Goal: Information Seeking & Learning: Learn about a topic

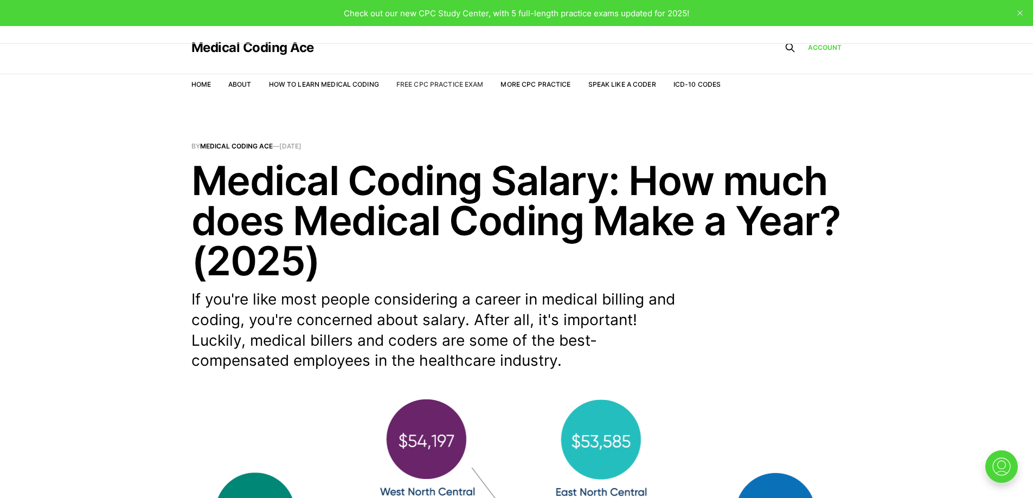
click at [426, 87] on link "Free CPC Practice Exam" at bounding box center [439, 84] width 87 height 8
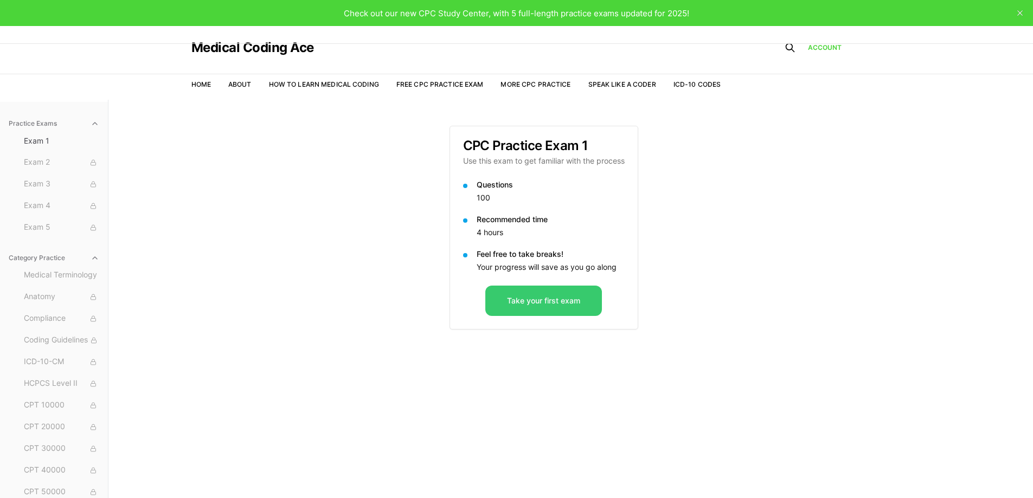
click at [519, 303] on button "Take your first exam" at bounding box center [543, 301] width 117 height 30
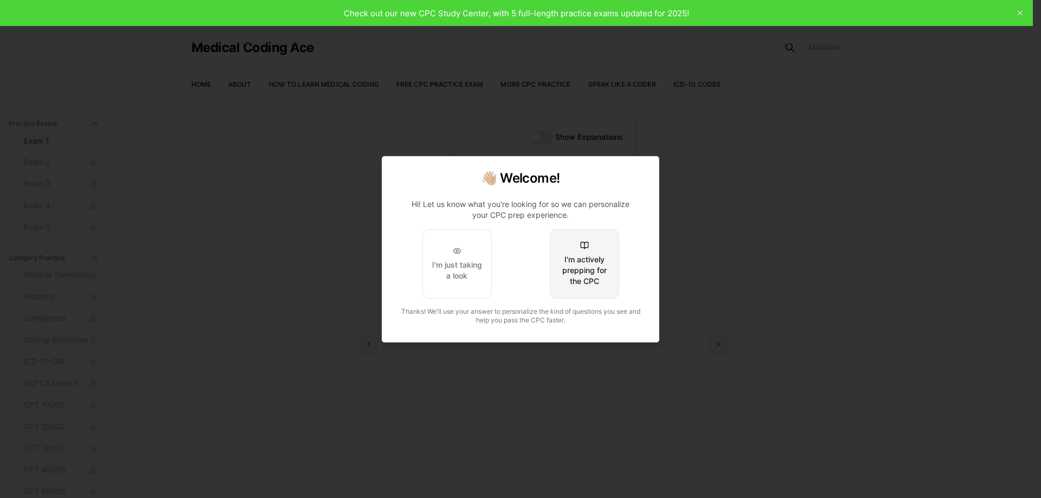
click at [583, 254] on div "I'm actively prepping for the CPC" at bounding box center [584, 270] width 51 height 33
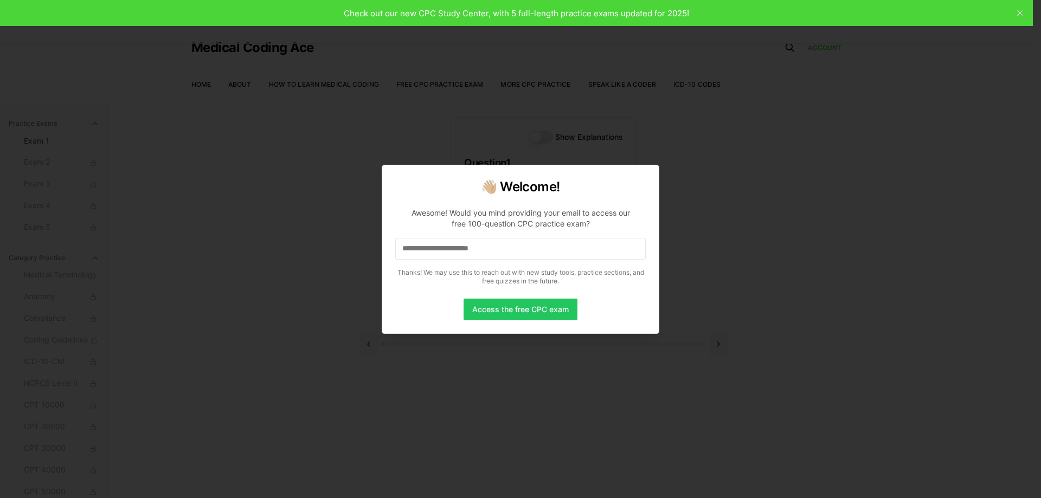
click at [506, 245] on input at bounding box center [520, 249] width 251 height 22
click at [498, 309] on button "Access the free CPC exam" at bounding box center [521, 310] width 114 height 22
click at [498, 307] on button "Access the free CPC exam" at bounding box center [521, 310] width 114 height 22
click at [518, 249] on input "**********" at bounding box center [520, 249] width 251 height 22
click at [518, 310] on button "Access the free CPC exam" at bounding box center [521, 310] width 114 height 22
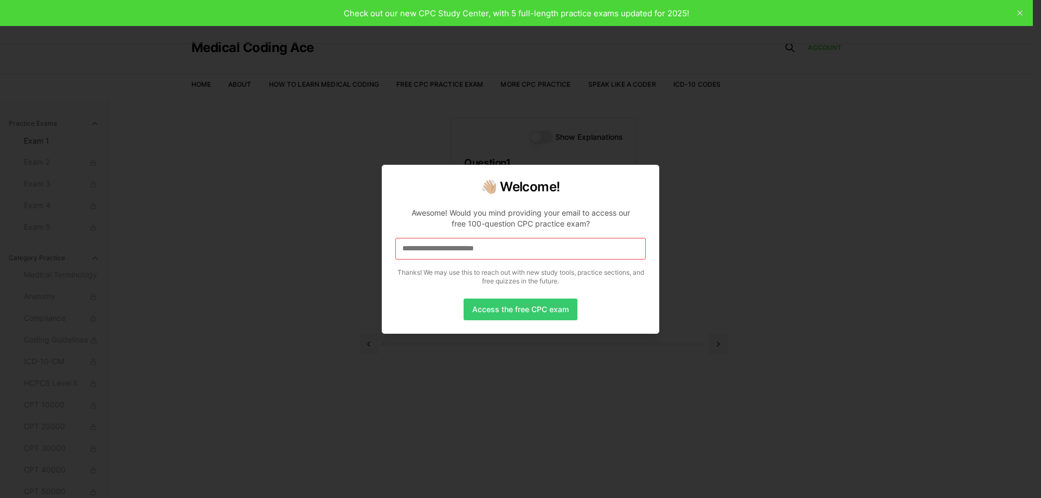
click at [518, 310] on button "Access the free CPC exam" at bounding box center [521, 310] width 114 height 22
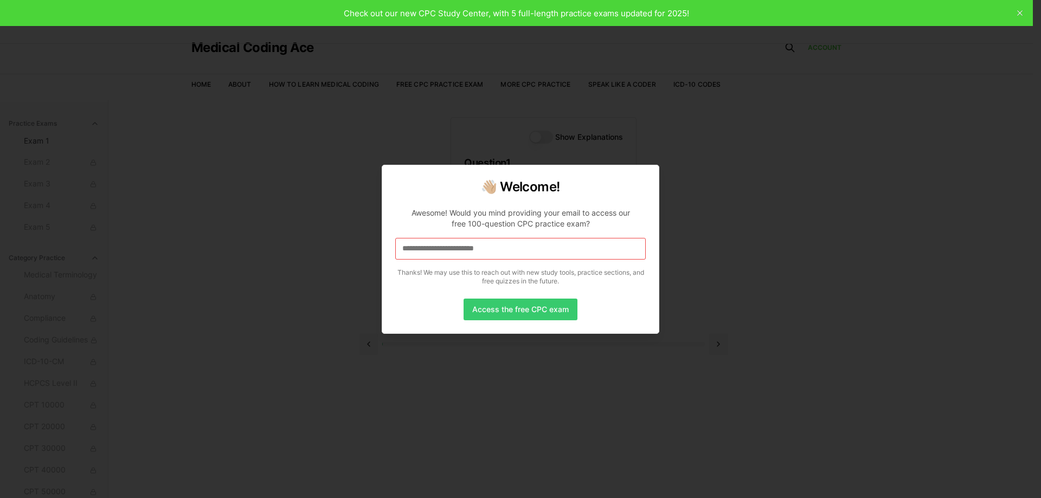
click at [518, 310] on button "Access the free CPC exam" at bounding box center [521, 310] width 114 height 22
drag, startPoint x: 518, startPoint y: 310, endPoint x: 507, endPoint y: 218, distance: 92.3
click at [501, 226] on div "**********" at bounding box center [521, 249] width 278 height 169
drag, startPoint x: 524, startPoint y: 211, endPoint x: 415, endPoint y: 211, distance: 109.0
click at [415, 211] on div "Awesome! Would you mind providing your email to access our free 100-question CP…" at bounding box center [520, 219] width 233 height 22
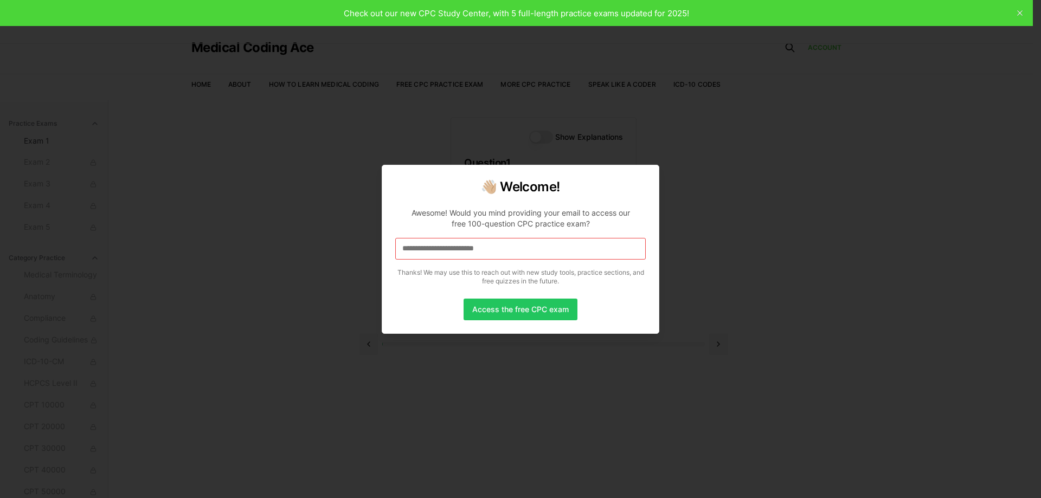
click at [489, 266] on p "**********" at bounding box center [520, 244] width 251 height 91
click at [512, 252] on input "**********" at bounding box center [520, 249] width 251 height 22
click at [532, 310] on button "Access the free CPC exam" at bounding box center [521, 310] width 114 height 22
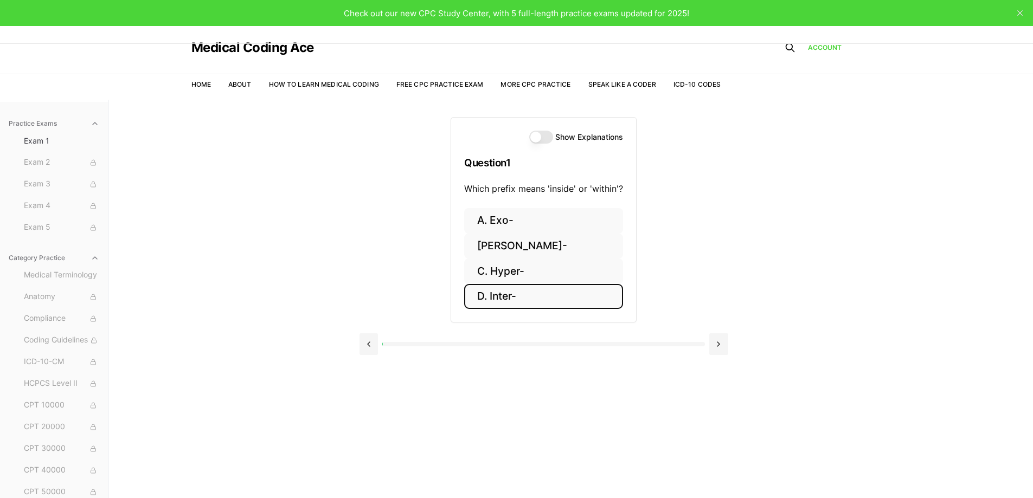
click at [502, 298] on button "D. Inter-" at bounding box center [543, 296] width 159 height 25
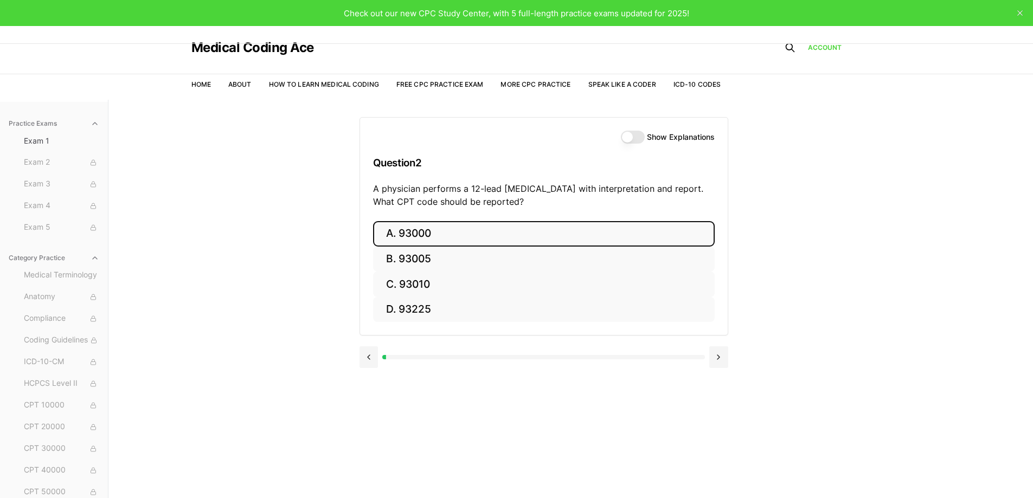
click at [403, 224] on button "A. 93000" at bounding box center [544, 233] width 342 height 25
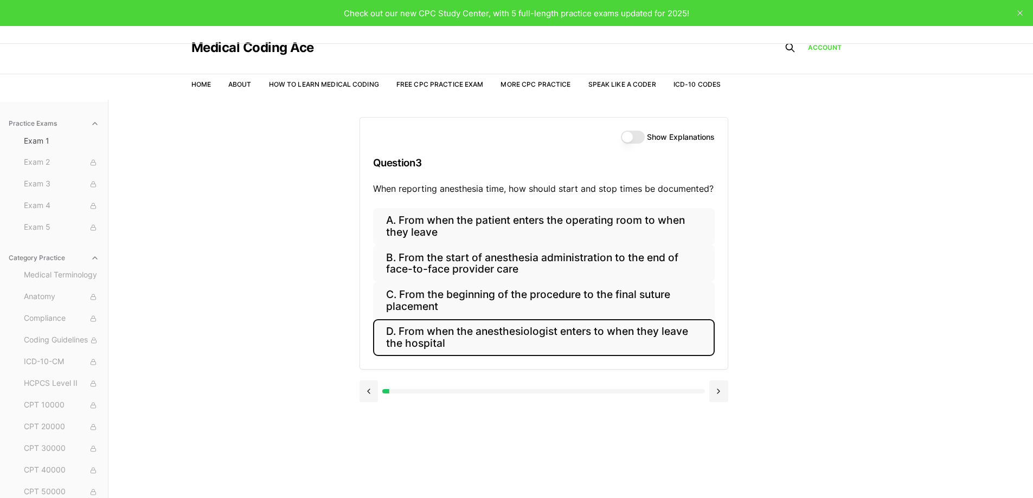
click at [673, 332] on button "D. From when the anesthesiologist enters to when they leave the hospital" at bounding box center [544, 337] width 342 height 37
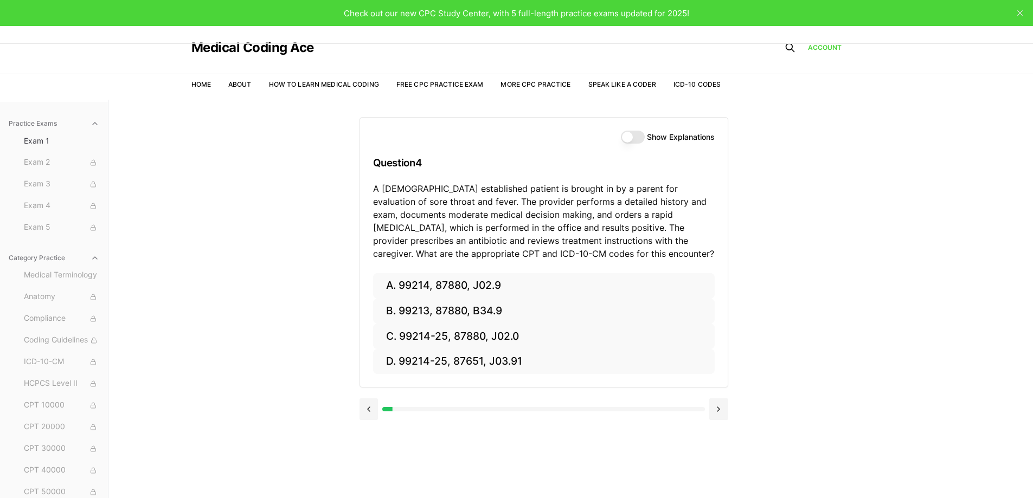
click at [632, 141] on button "Show Explanations" at bounding box center [633, 137] width 24 height 13
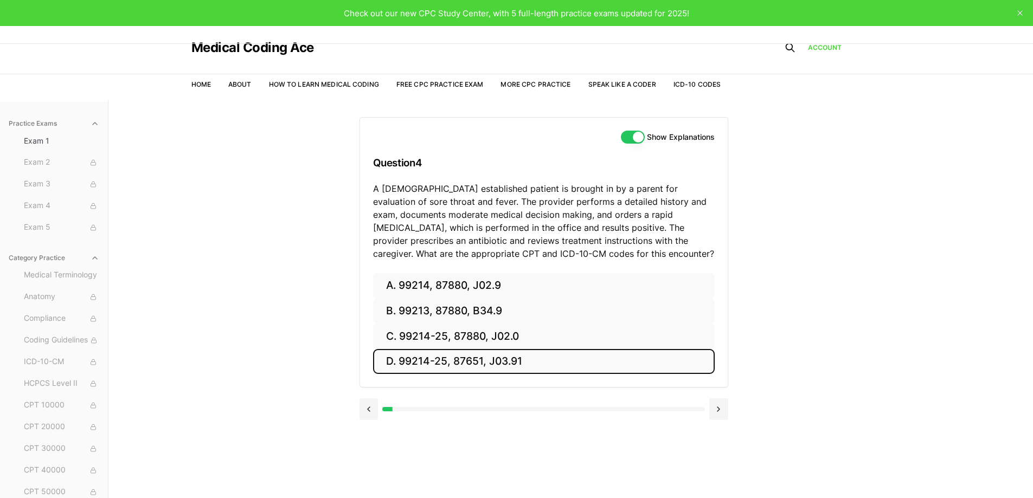
click at [438, 359] on button "D. 99214-25, 87651, J03.91" at bounding box center [544, 361] width 342 height 25
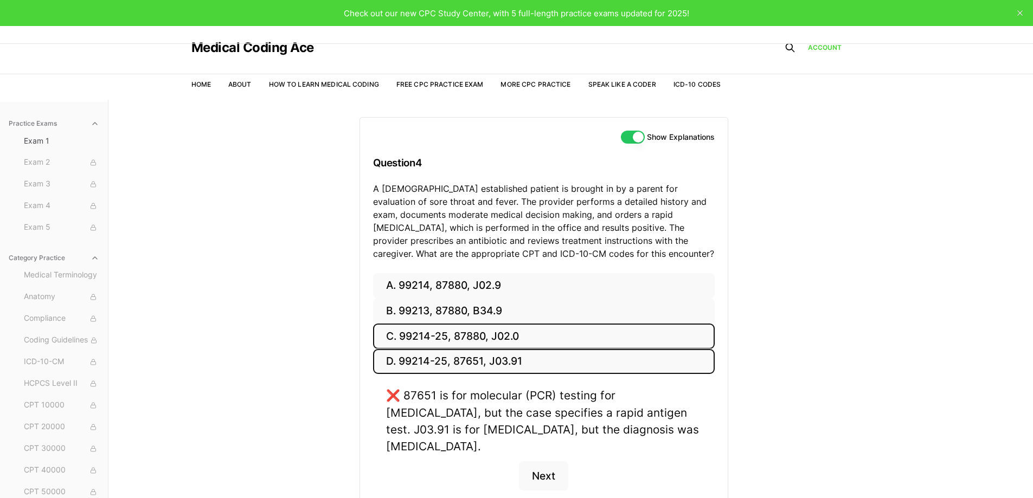
click at [461, 338] on button "C. 99214-25, 87880, J02.0" at bounding box center [544, 336] width 342 height 25
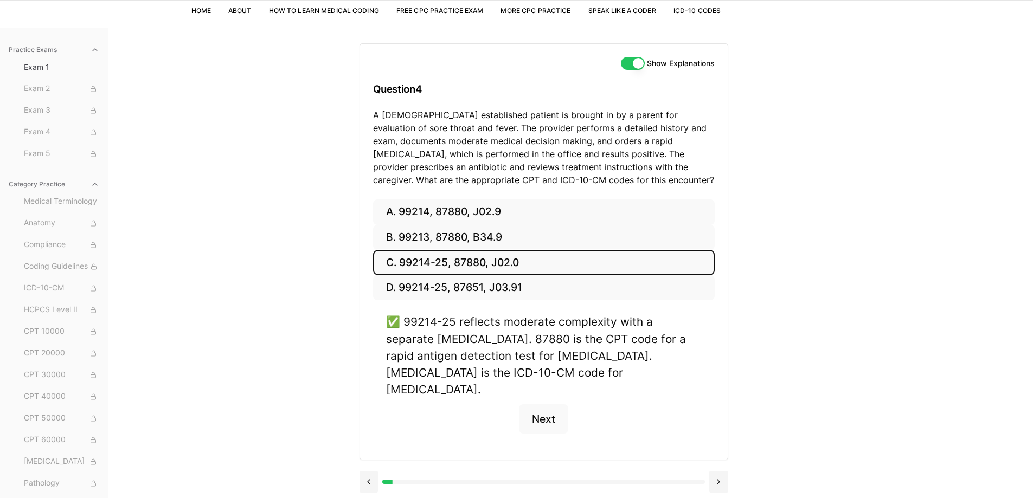
scroll to position [100, 0]
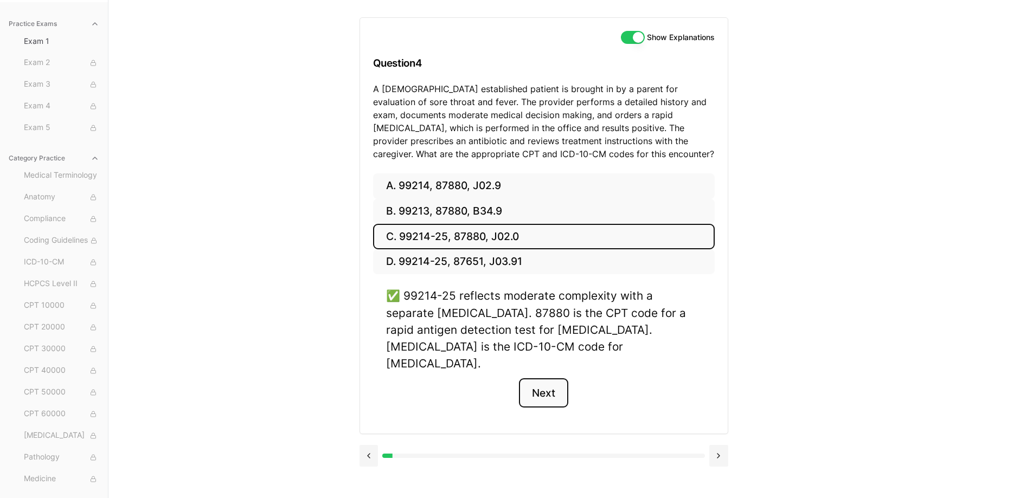
click at [546, 378] on button "Next" at bounding box center [543, 392] width 49 height 29
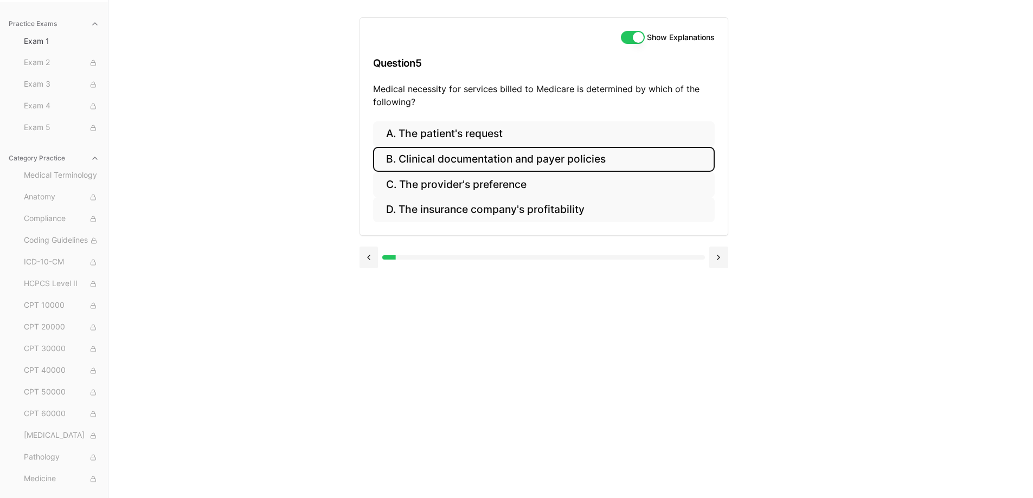
click at [551, 166] on button "B. Clinical documentation and payer policies" at bounding box center [544, 159] width 342 height 25
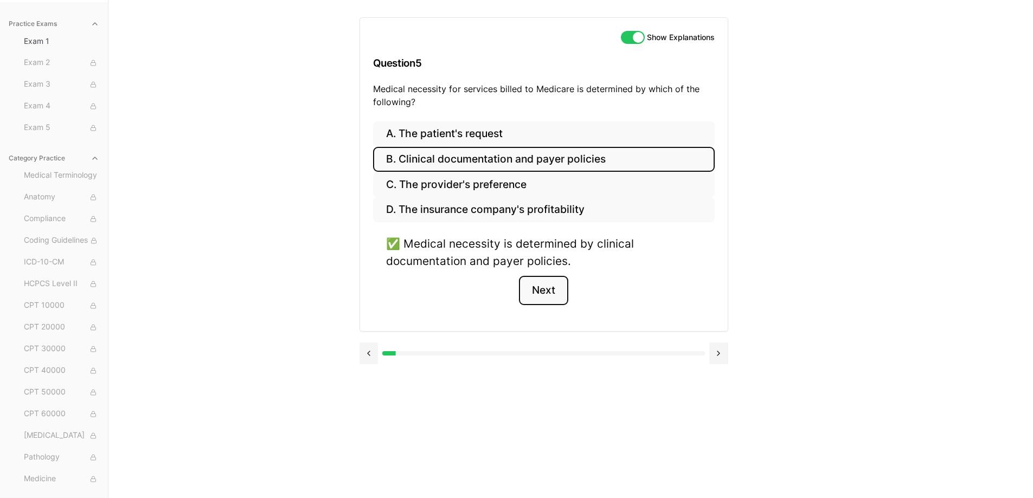
click at [551, 288] on button "Next" at bounding box center [543, 290] width 49 height 29
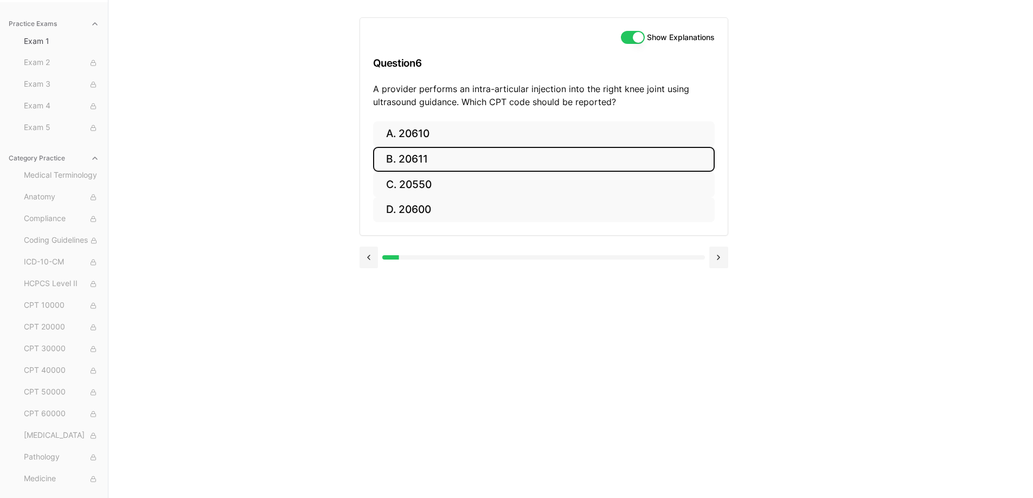
drag, startPoint x: 414, startPoint y: 161, endPoint x: 431, endPoint y: 161, distance: 17.4
click at [414, 161] on button "B. 20611" at bounding box center [544, 159] width 342 height 25
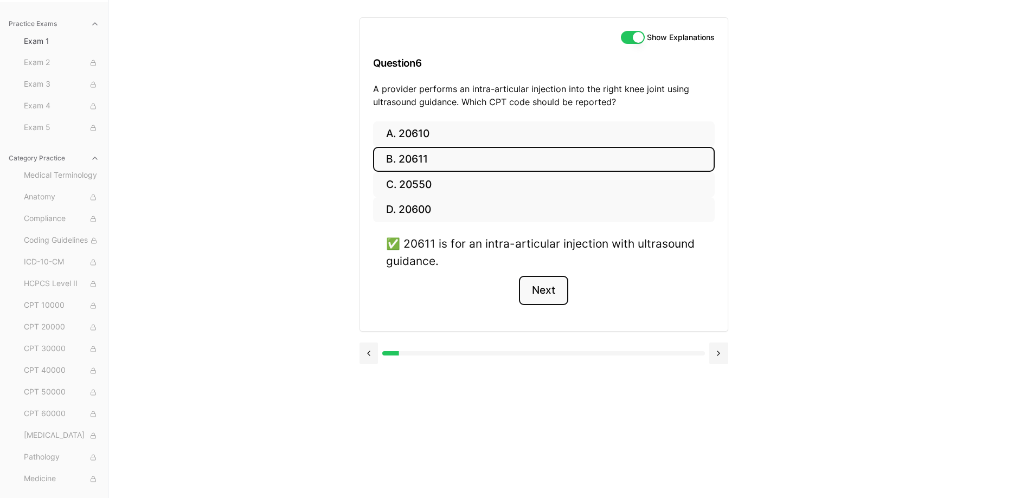
click at [538, 290] on button "Next" at bounding box center [543, 290] width 49 height 29
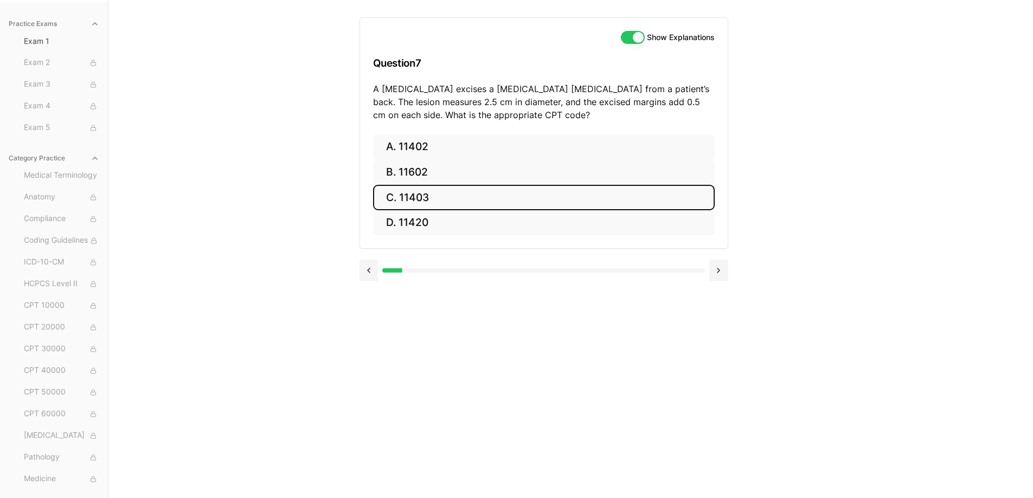
click at [399, 191] on button "C. 11403" at bounding box center [544, 197] width 342 height 25
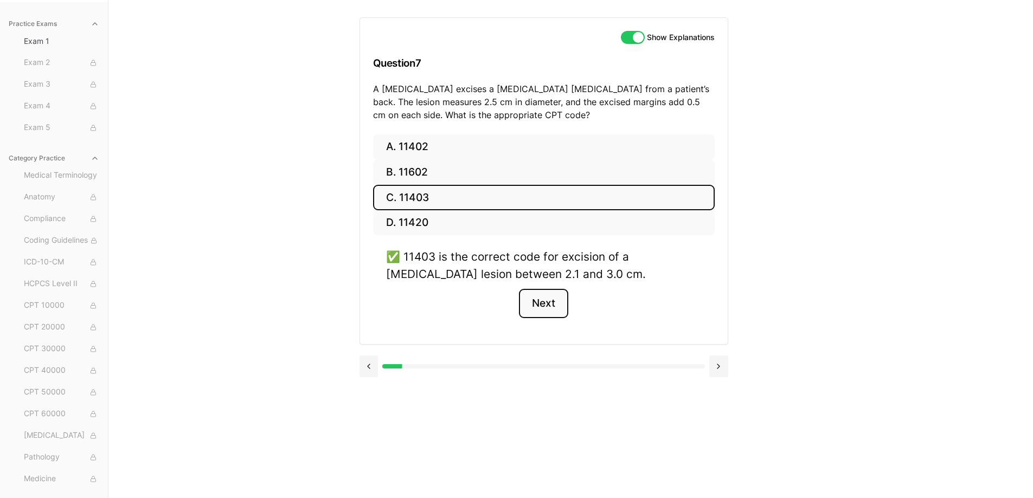
click at [533, 300] on button "Next" at bounding box center [543, 303] width 49 height 29
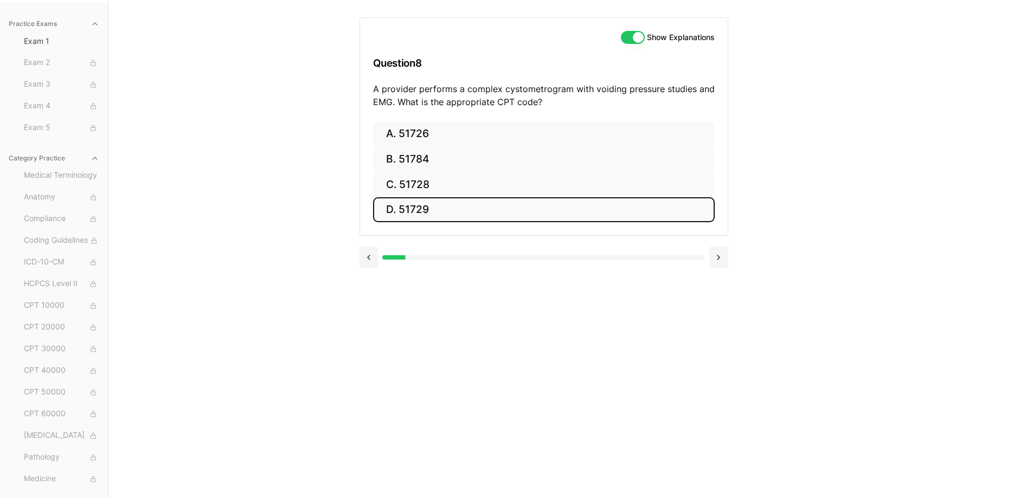
click at [394, 205] on button "D. 51729" at bounding box center [544, 209] width 342 height 25
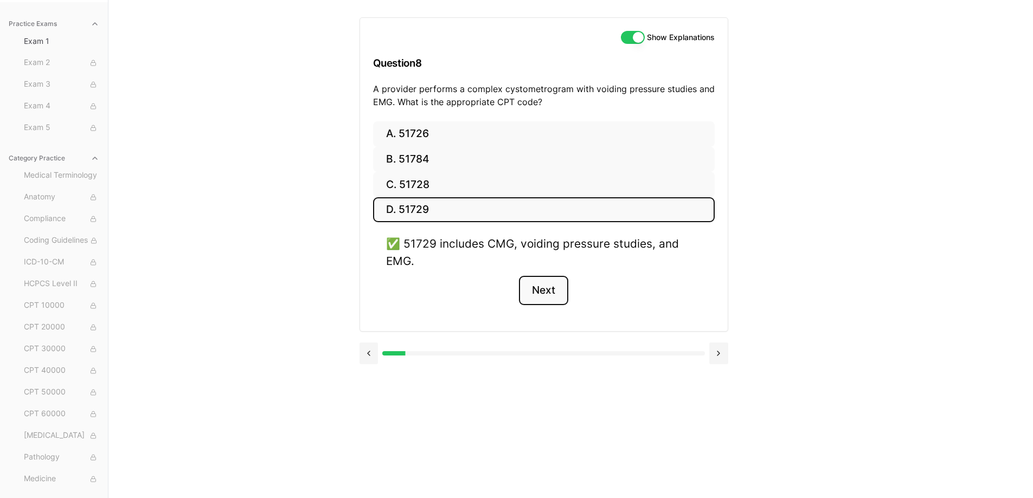
click at [552, 283] on button "Next" at bounding box center [543, 290] width 49 height 29
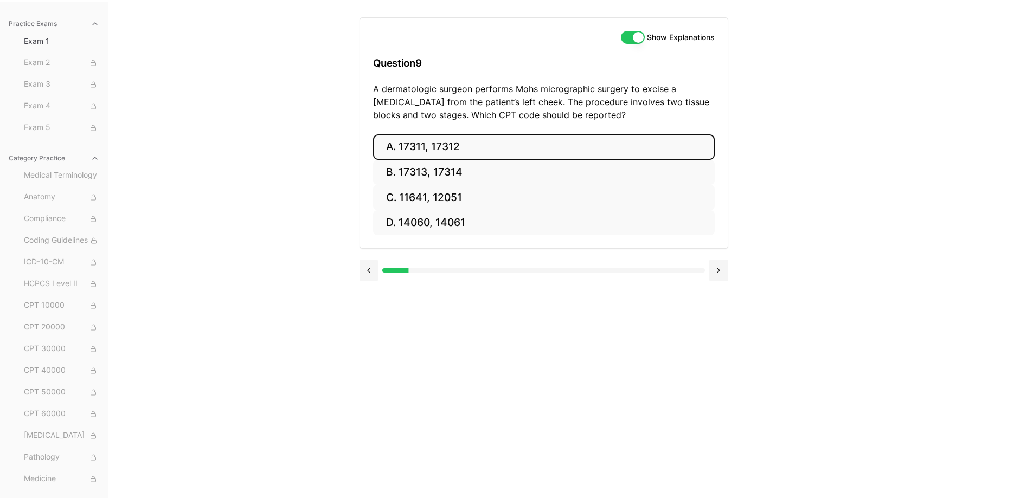
click at [484, 149] on button "A. 17311, 17312" at bounding box center [544, 146] width 342 height 25
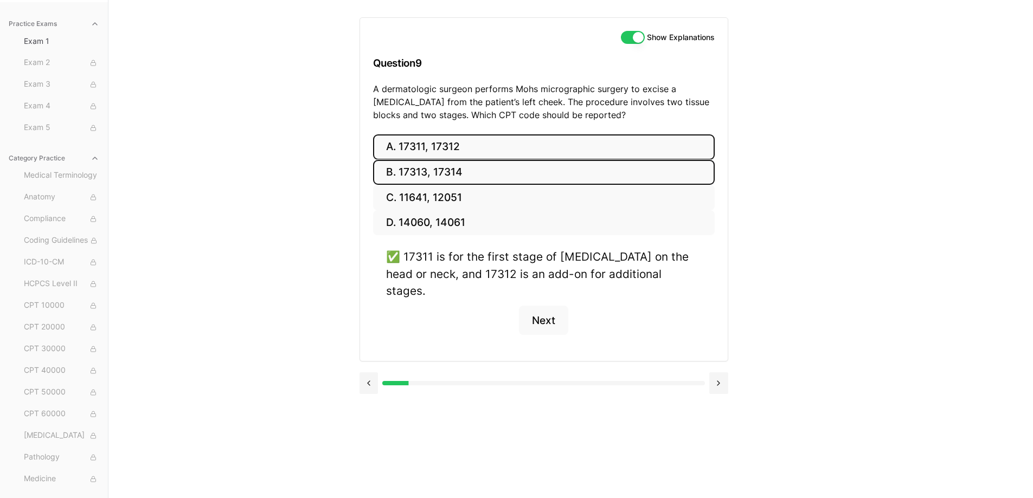
click at [407, 168] on button "B. 17313, 17314" at bounding box center [544, 172] width 342 height 25
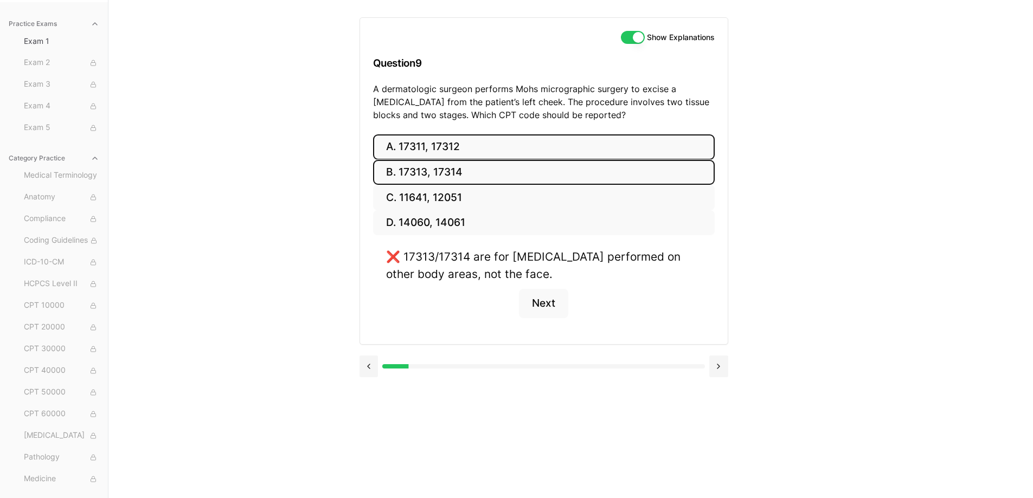
click at [407, 153] on button "A. 17311, 17312" at bounding box center [544, 146] width 342 height 25
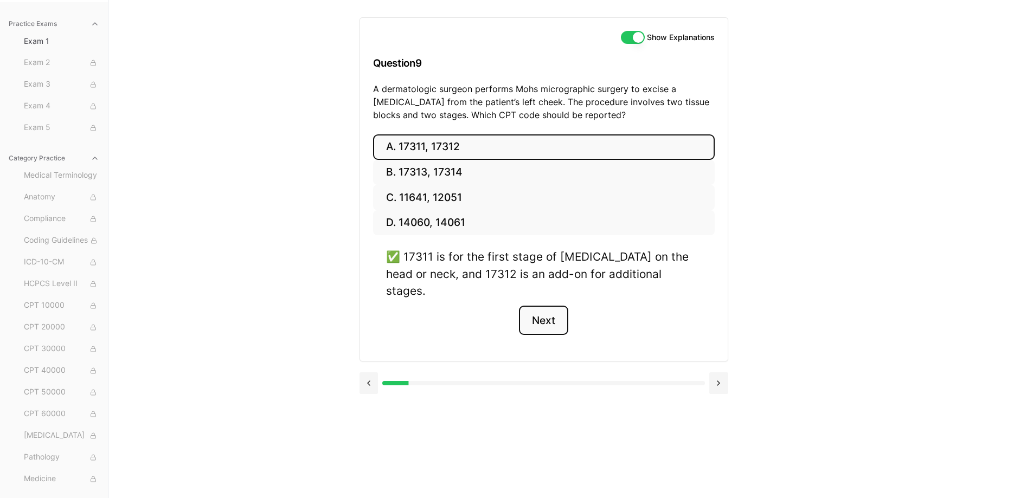
click at [539, 306] on button "Next" at bounding box center [543, 320] width 49 height 29
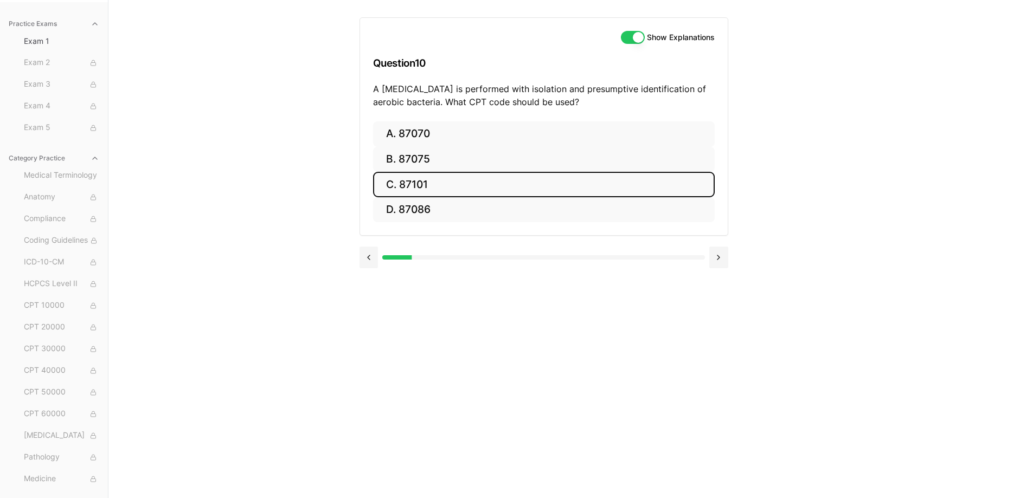
click at [418, 181] on button "C. 87101" at bounding box center [544, 184] width 342 height 25
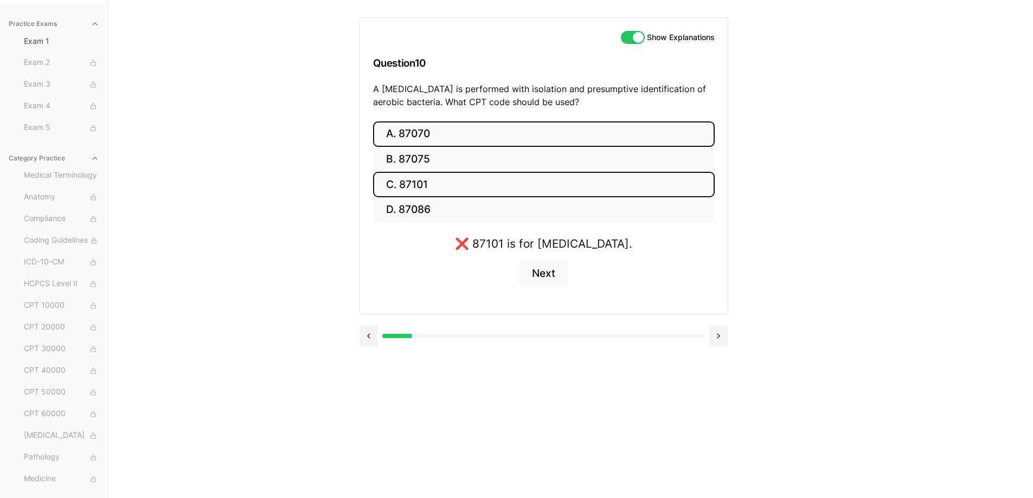
click at [414, 130] on button "A. 87070" at bounding box center [544, 133] width 342 height 25
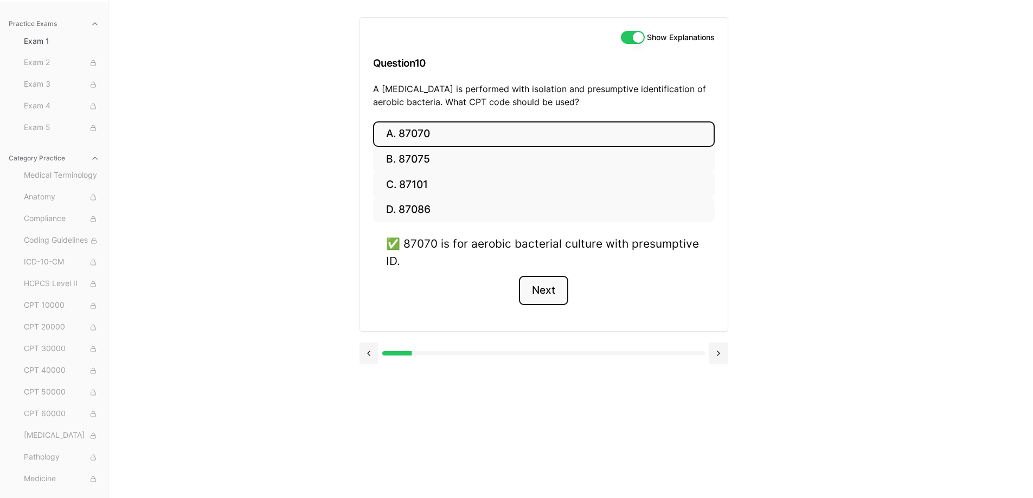
click at [540, 290] on button "Next" at bounding box center [543, 290] width 49 height 29
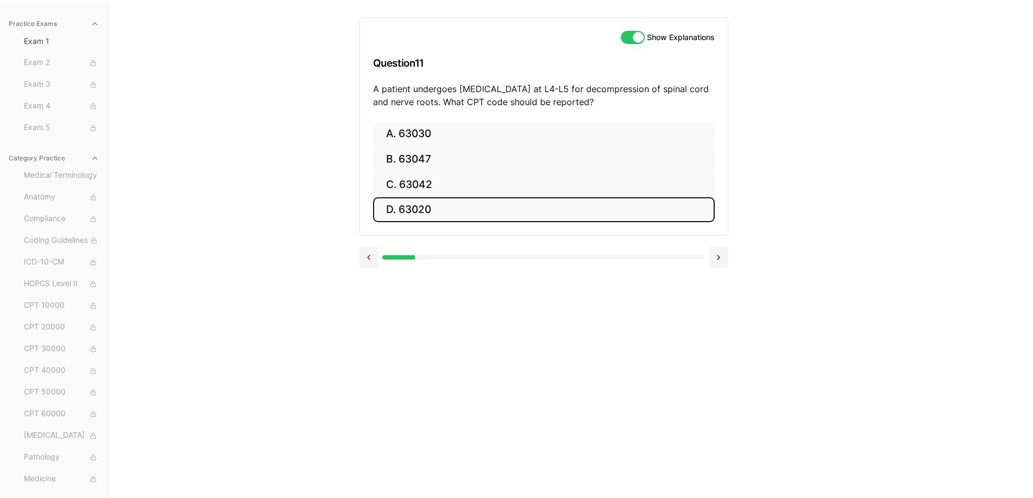
click at [439, 202] on button "D. 63020" at bounding box center [544, 209] width 342 height 25
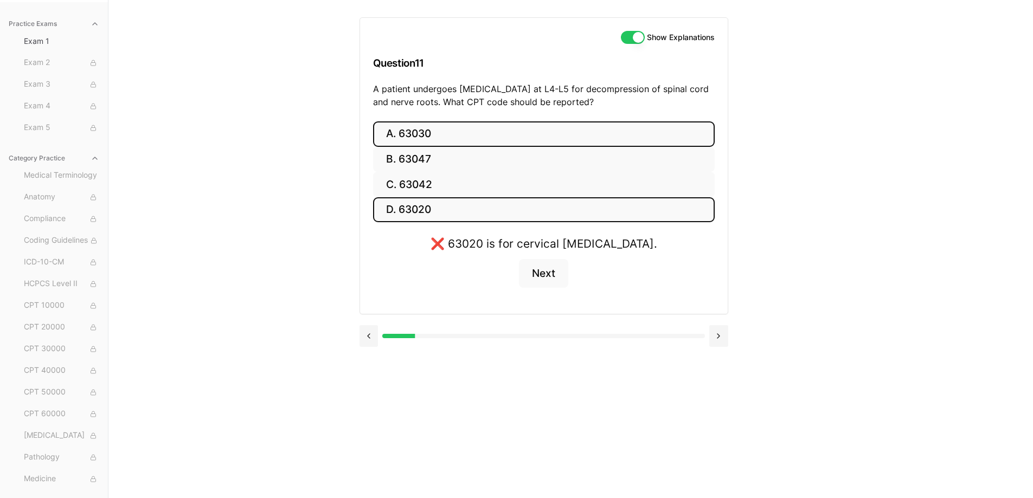
click at [419, 141] on button "A. 63030" at bounding box center [544, 133] width 342 height 25
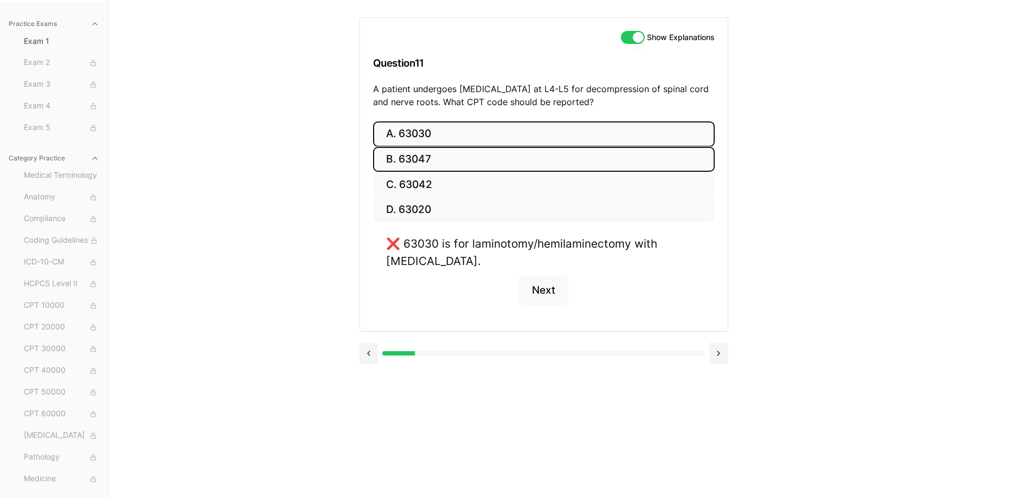
click at [420, 167] on button "B. 63047" at bounding box center [544, 159] width 342 height 25
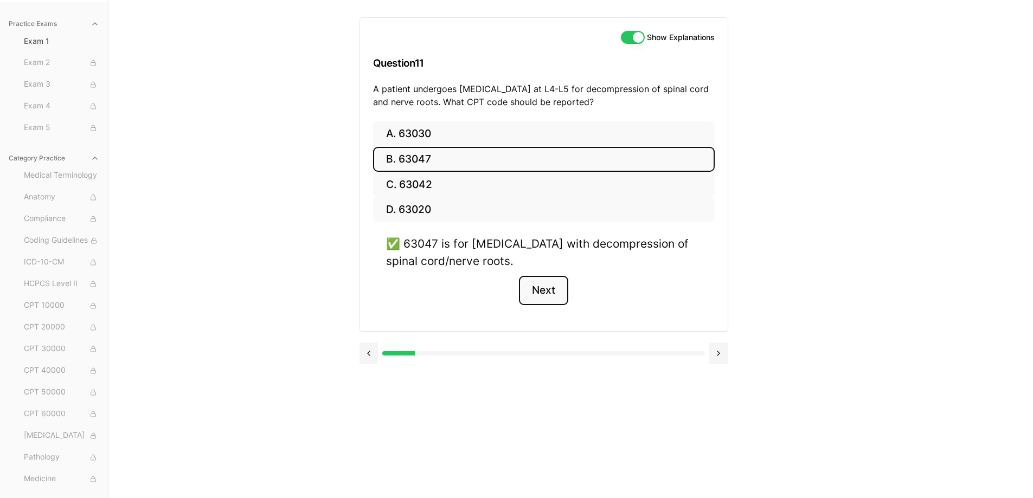
click at [550, 297] on button "Next" at bounding box center [543, 290] width 49 height 29
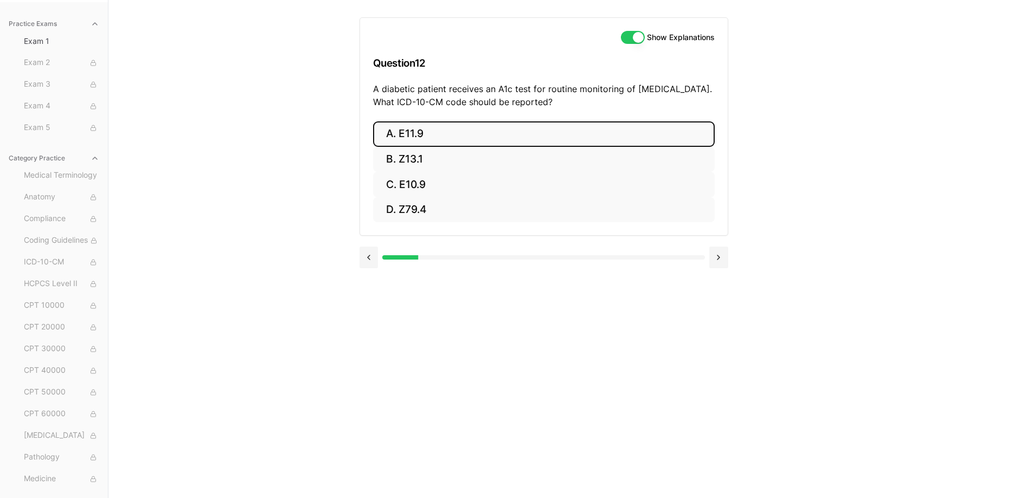
click at [539, 143] on button "A. E11.9" at bounding box center [544, 133] width 342 height 25
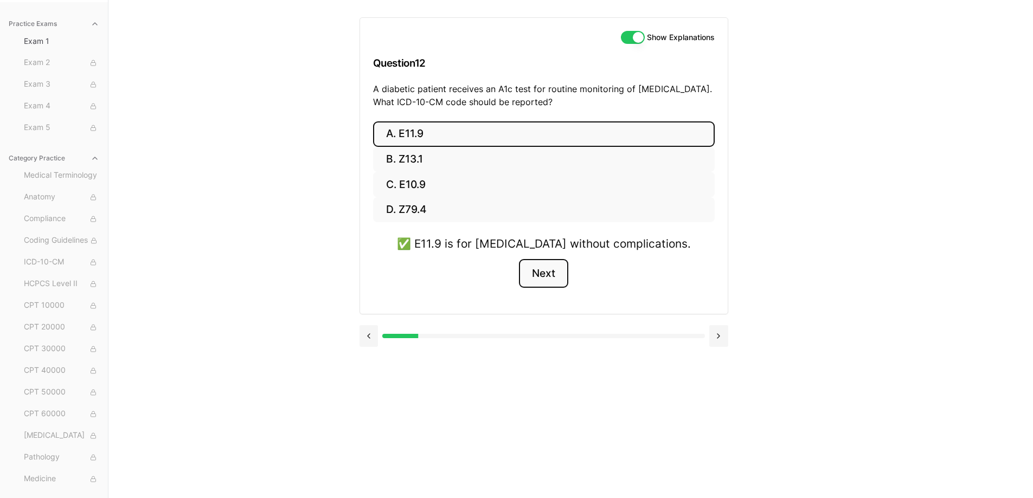
click at [531, 268] on button "Next" at bounding box center [543, 273] width 49 height 29
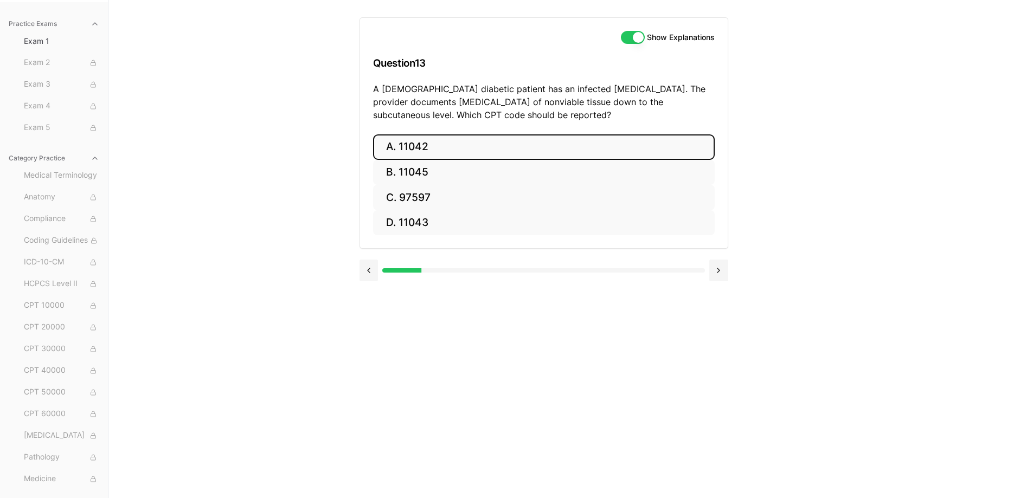
click at [415, 153] on button "A. 11042" at bounding box center [544, 146] width 342 height 25
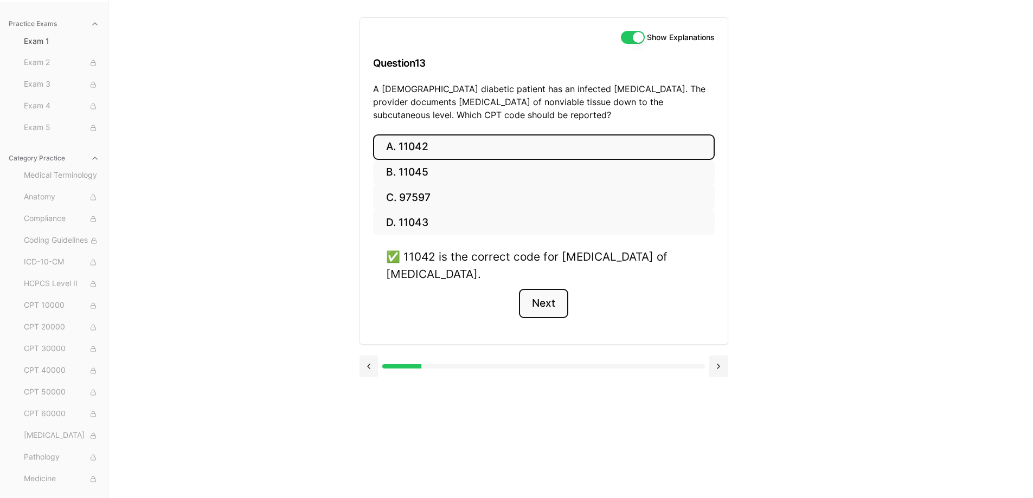
click at [550, 303] on button "Next" at bounding box center [543, 303] width 49 height 29
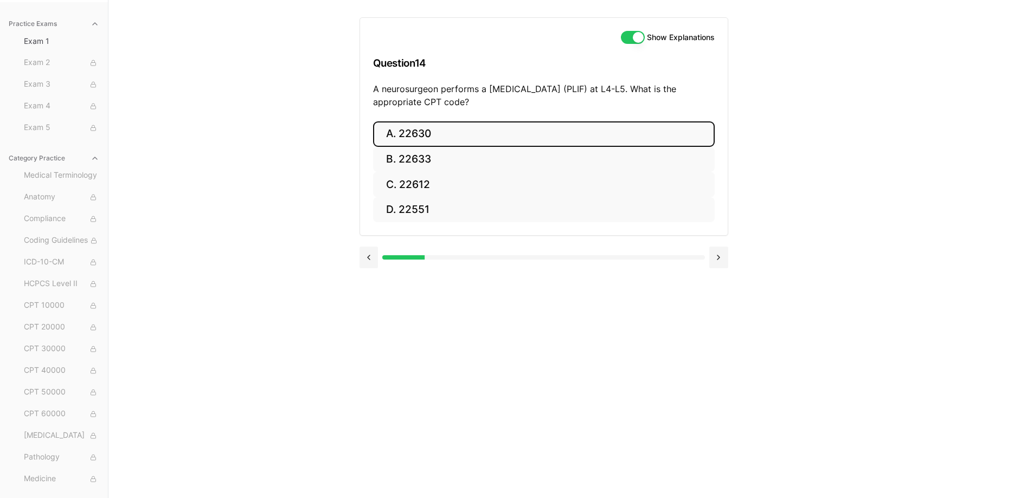
click at [413, 125] on button "A. 22630" at bounding box center [544, 133] width 342 height 25
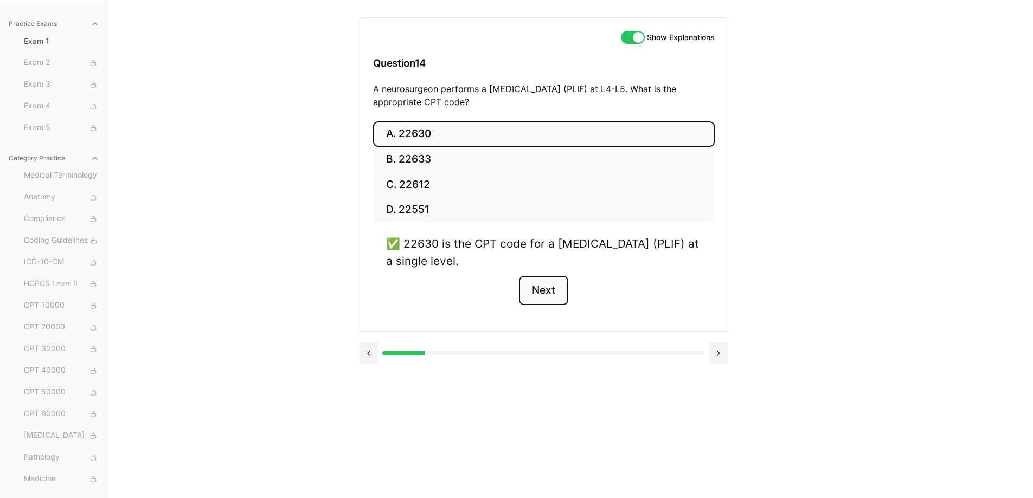
click at [551, 288] on button "Next" at bounding box center [543, 290] width 49 height 29
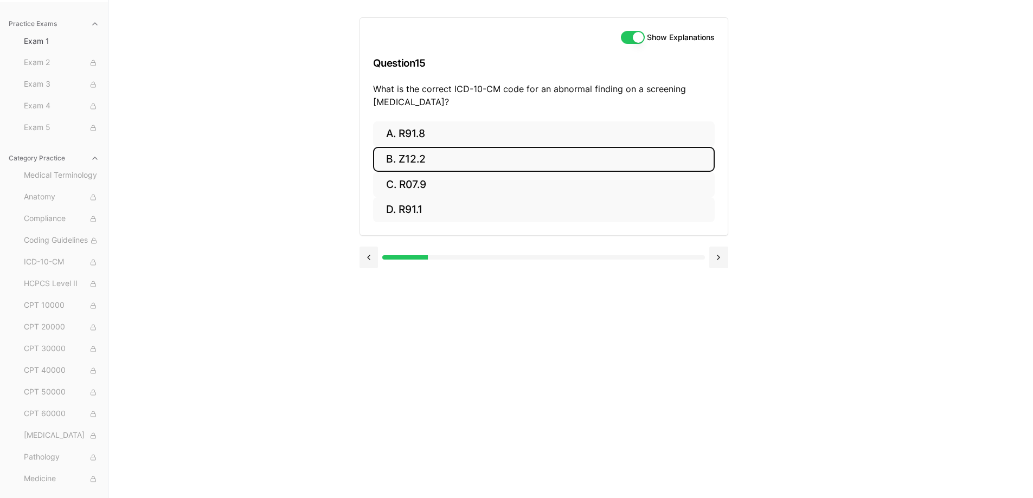
click at [452, 155] on button "B. Z12.2" at bounding box center [544, 159] width 342 height 25
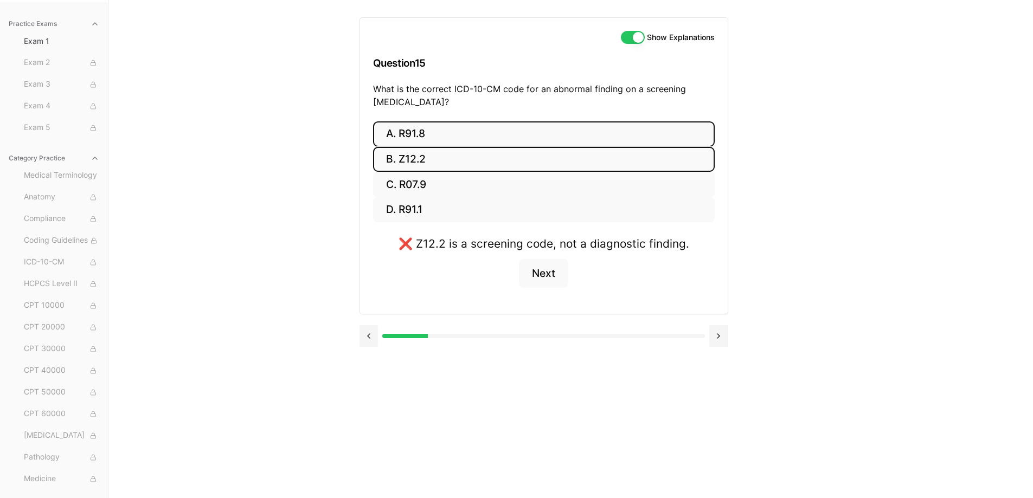
click at [450, 137] on button "A. R91.8" at bounding box center [544, 133] width 342 height 25
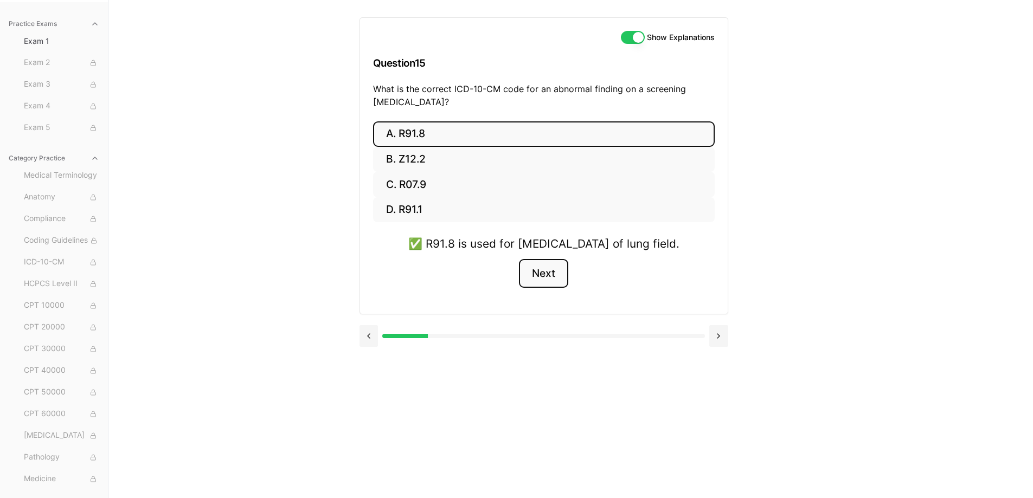
click at [539, 283] on button "Next" at bounding box center [543, 273] width 49 height 29
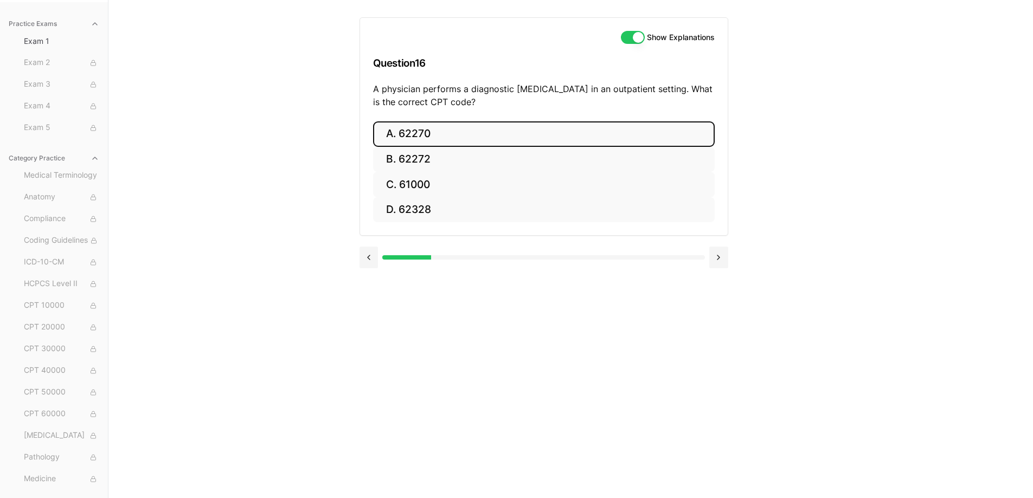
click at [420, 127] on button "A. 62270" at bounding box center [544, 133] width 342 height 25
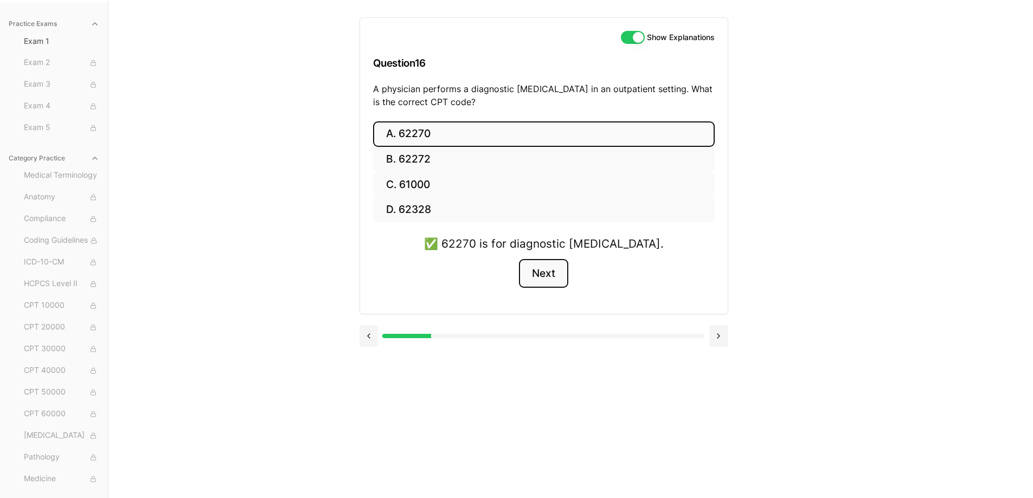
click at [559, 278] on button "Next" at bounding box center [543, 273] width 49 height 29
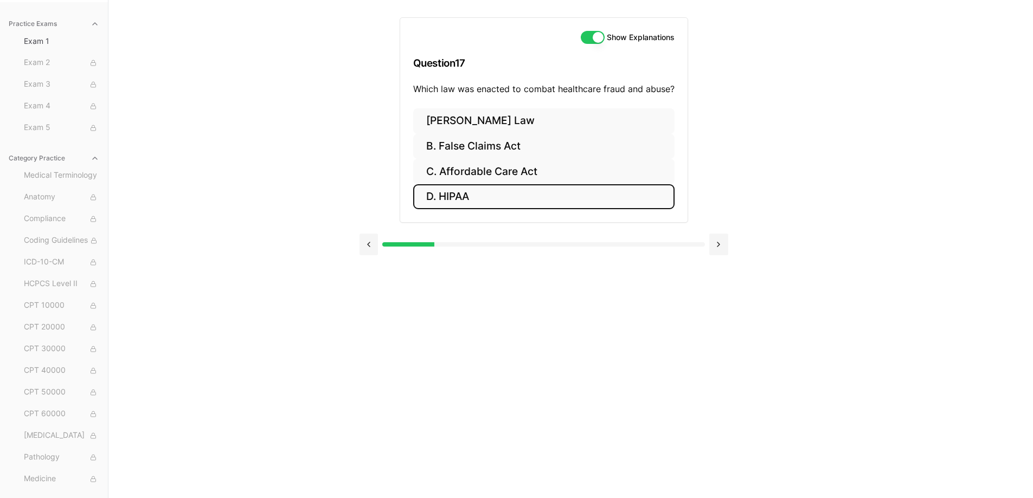
click at [523, 187] on button "D. HIPAA" at bounding box center [543, 196] width 261 height 25
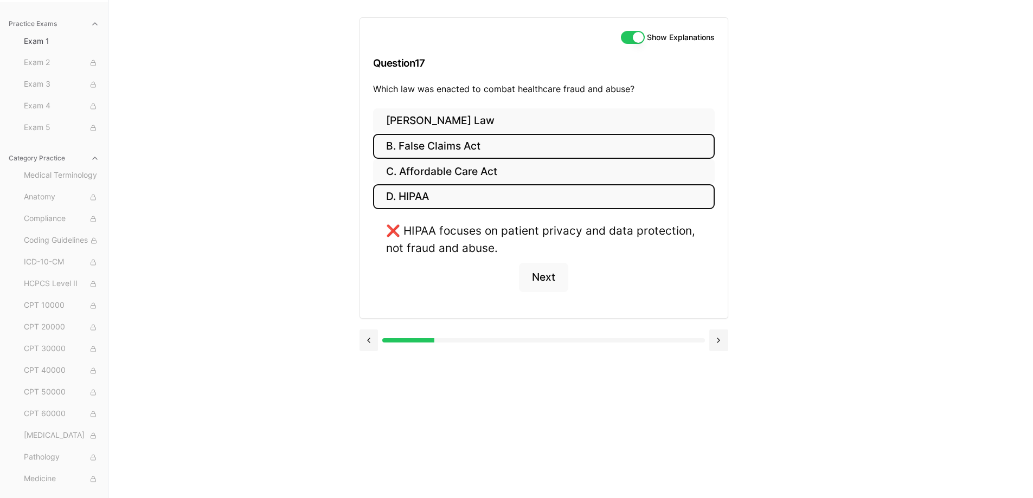
click at [468, 140] on button "B. False Claims Act" at bounding box center [544, 146] width 342 height 25
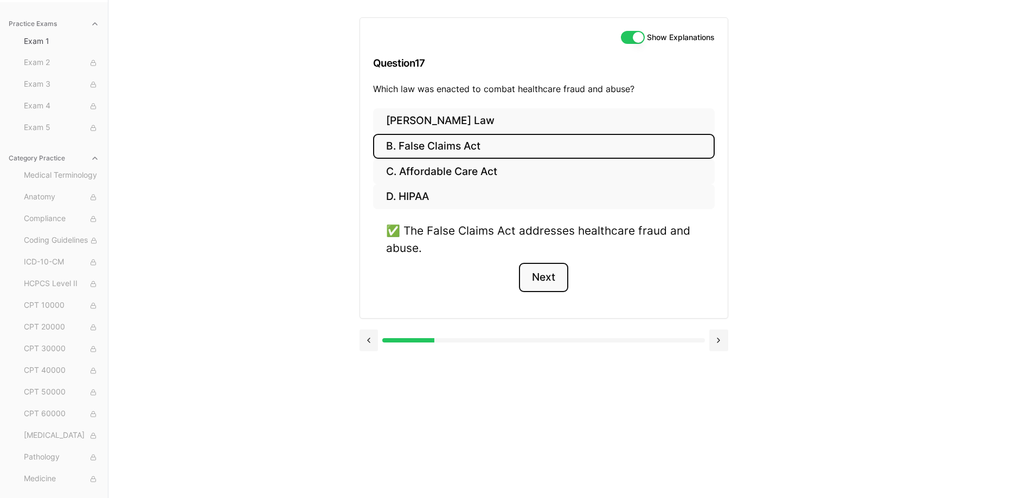
click at [532, 278] on button "Next" at bounding box center [543, 277] width 49 height 29
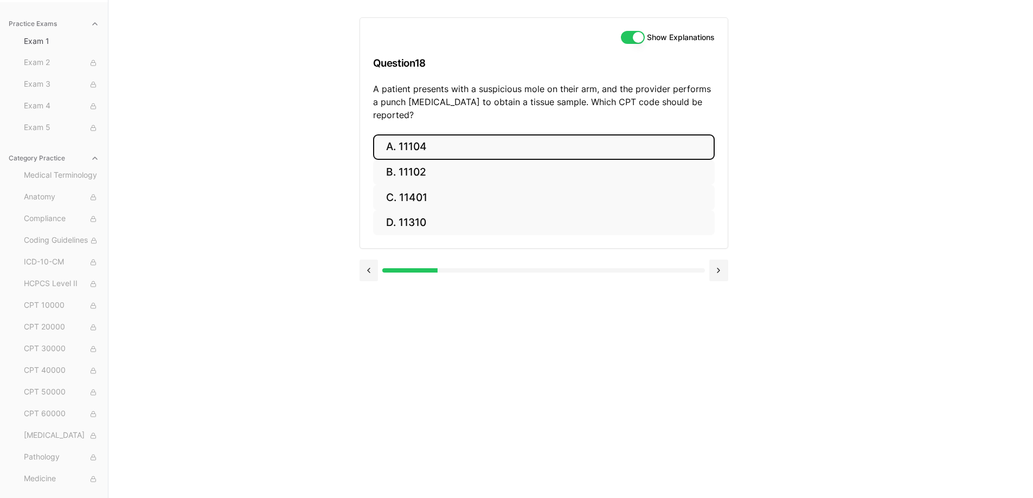
click at [447, 134] on button "A. 11104" at bounding box center [544, 146] width 342 height 25
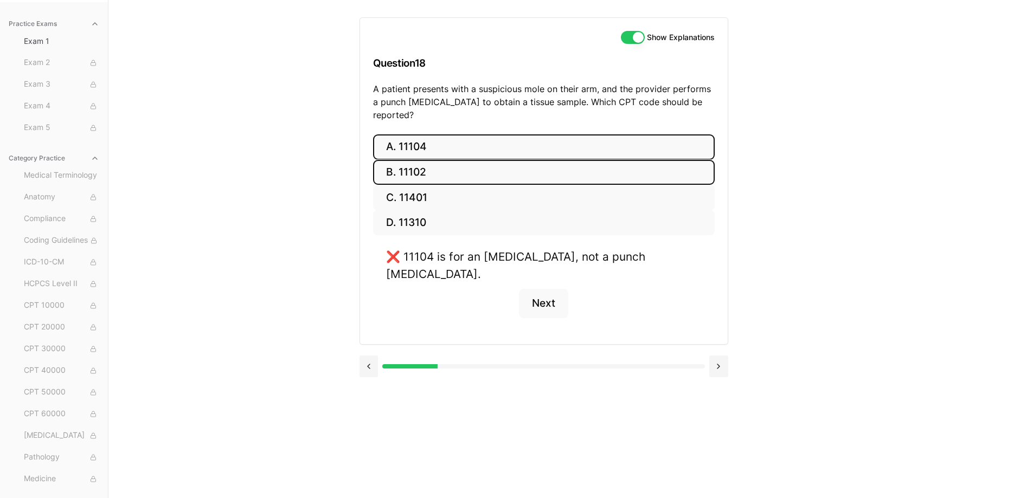
click at [381, 160] on button "B. 11102" at bounding box center [544, 172] width 342 height 25
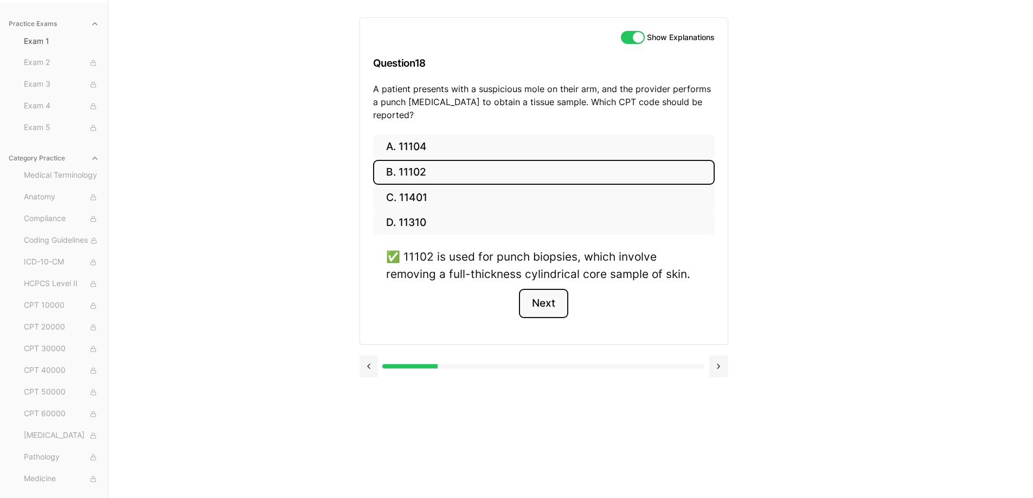
click at [548, 289] on button "Next" at bounding box center [543, 303] width 49 height 29
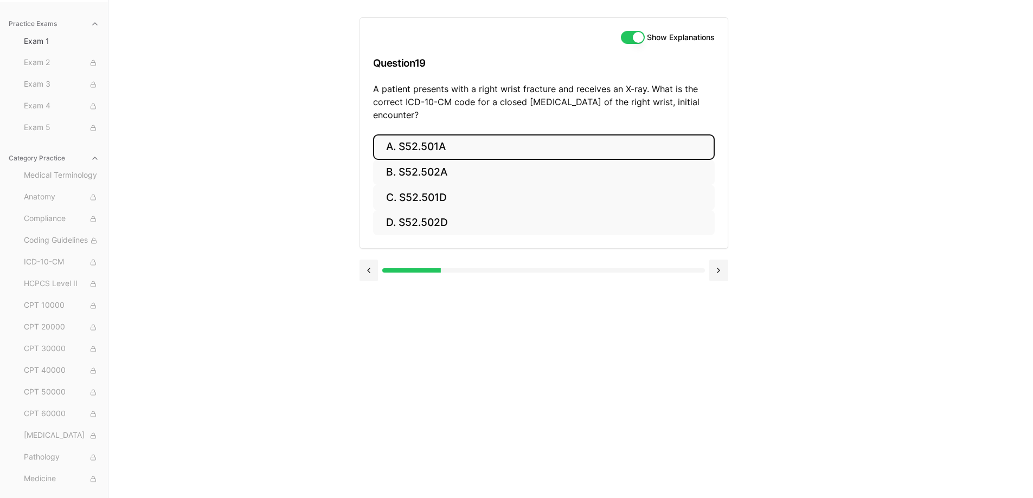
click at [451, 158] on button "A. S52.501A" at bounding box center [544, 146] width 342 height 25
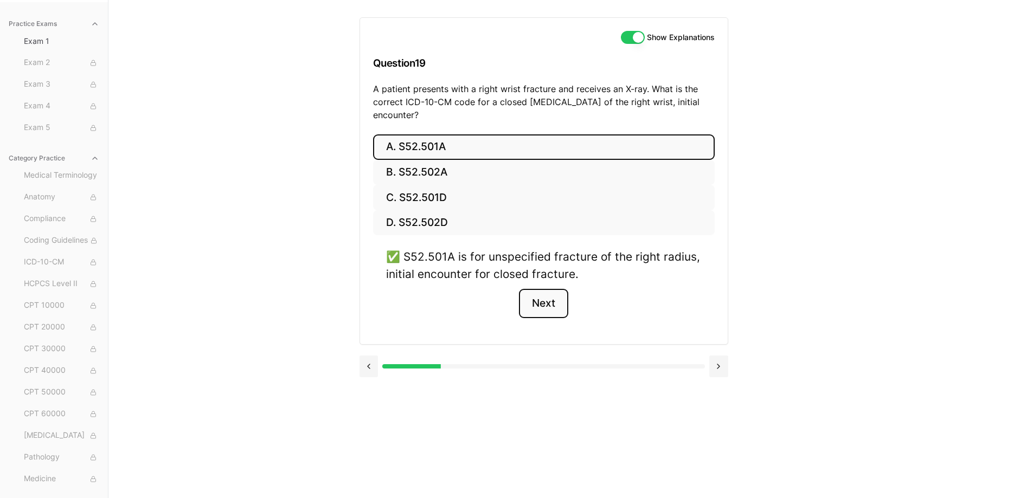
click at [535, 295] on button "Next" at bounding box center [543, 303] width 49 height 29
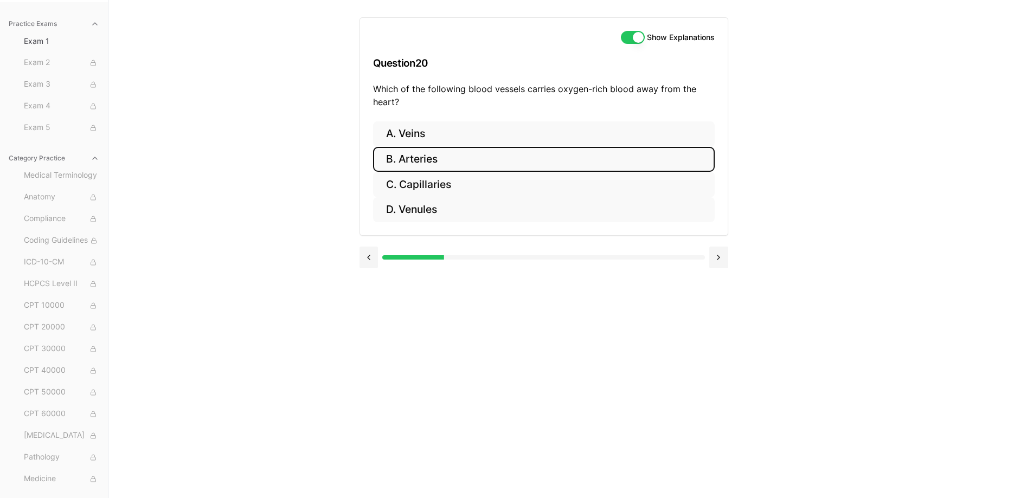
click at [541, 161] on button "B. Arteries" at bounding box center [544, 159] width 342 height 25
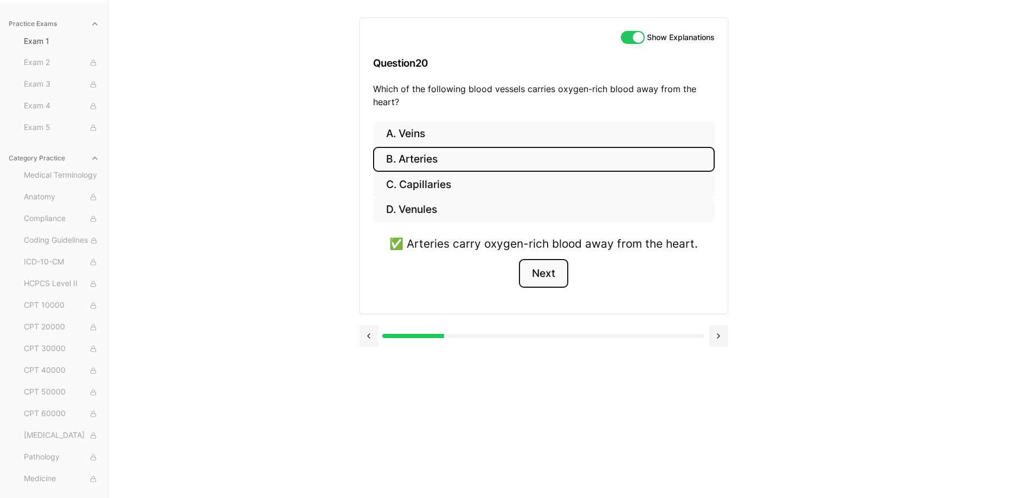
click at [551, 265] on button "Next" at bounding box center [543, 273] width 49 height 29
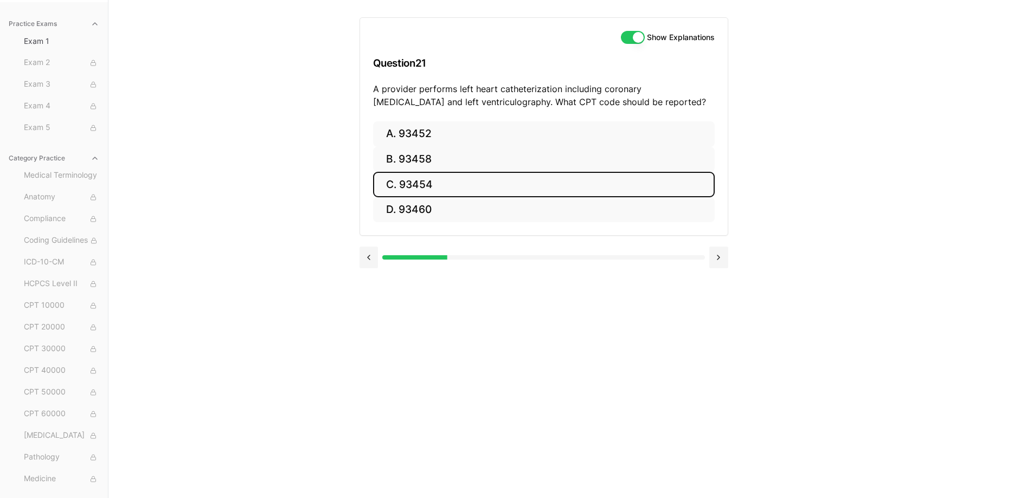
click at [483, 190] on button "C. 93454" at bounding box center [544, 184] width 342 height 25
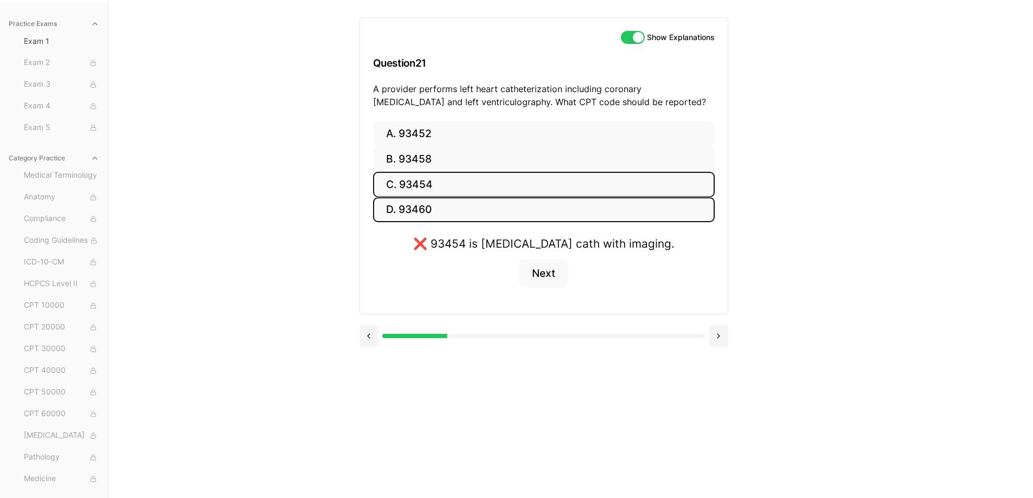
click at [457, 208] on button "D. 93460" at bounding box center [544, 209] width 342 height 25
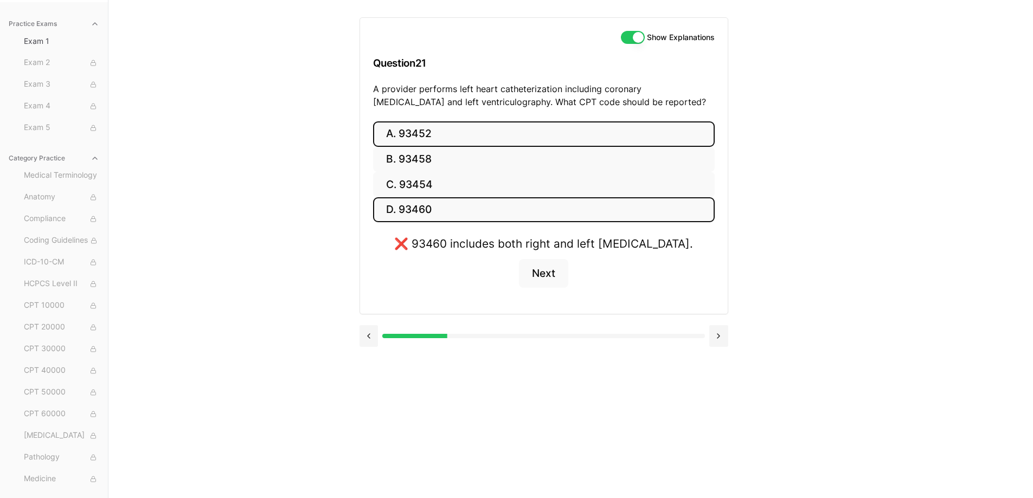
click at [445, 124] on button "A. 93452" at bounding box center [544, 133] width 342 height 25
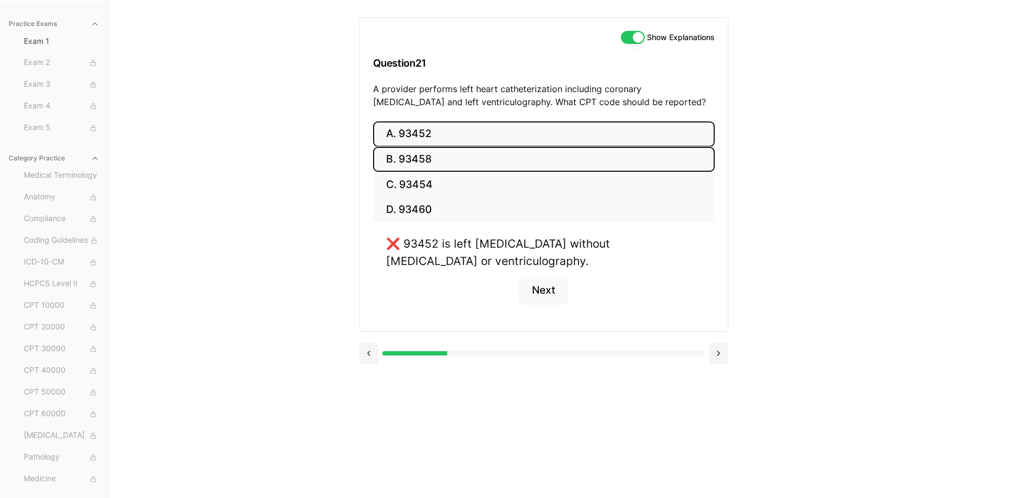
click at [442, 159] on button "B. 93458" at bounding box center [544, 159] width 342 height 25
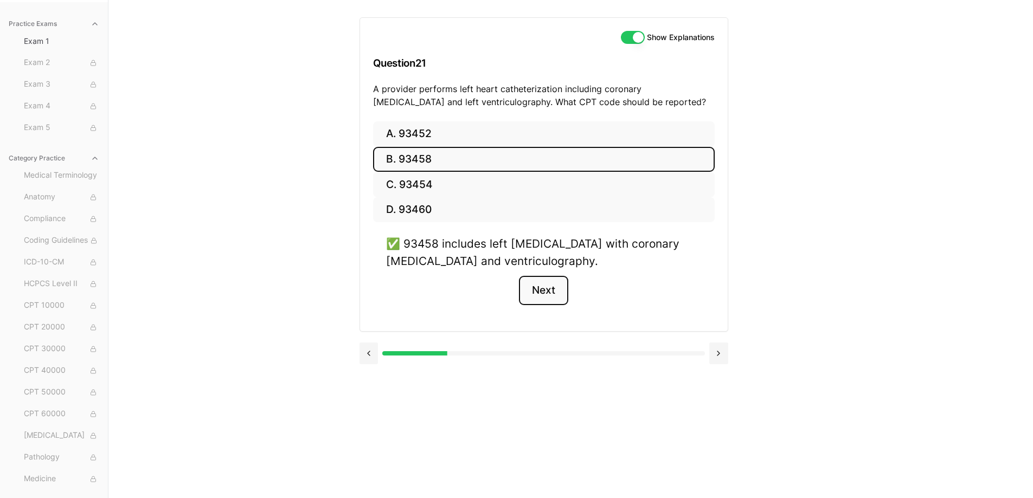
click at [548, 294] on button "Next" at bounding box center [543, 290] width 49 height 29
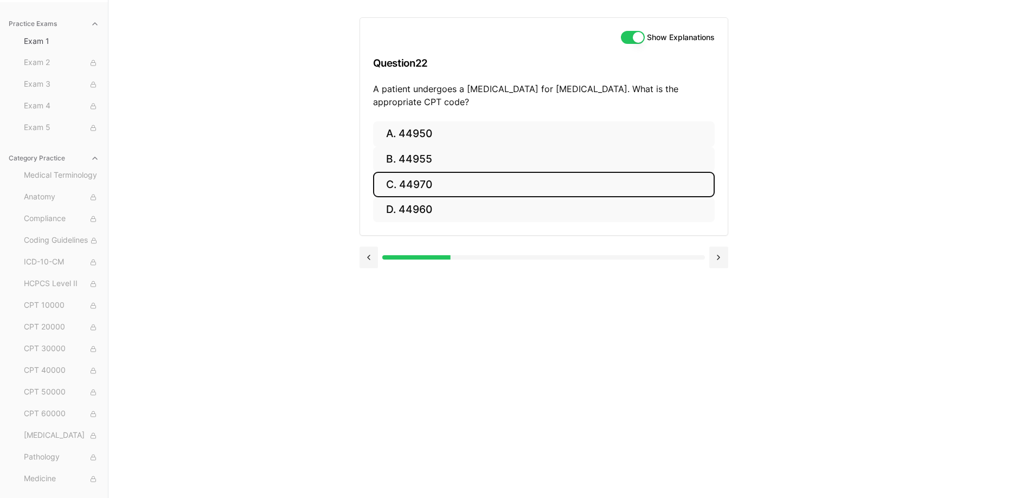
drag, startPoint x: 438, startPoint y: 179, endPoint x: 468, endPoint y: 179, distance: 30.9
click at [437, 179] on button "C. 44970" at bounding box center [544, 184] width 342 height 25
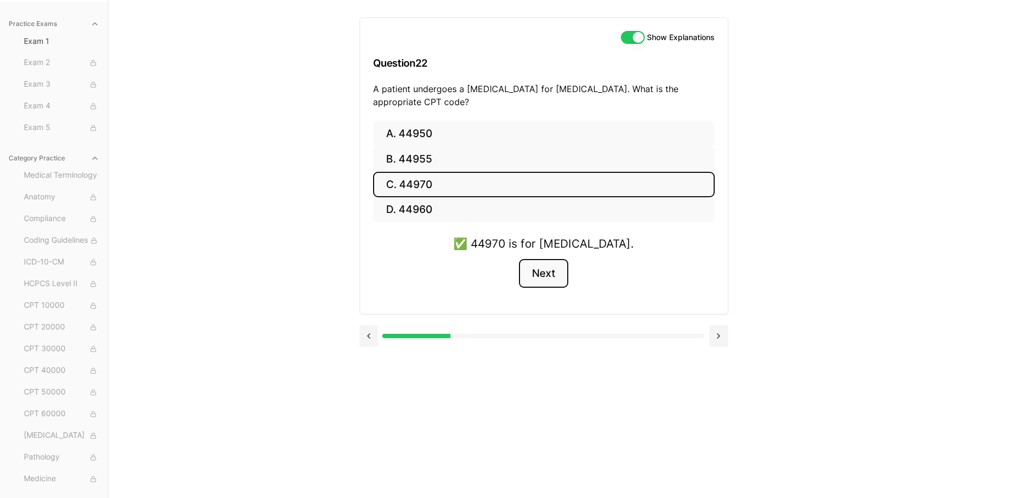
click at [542, 275] on button "Next" at bounding box center [543, 273] width 49 height 29
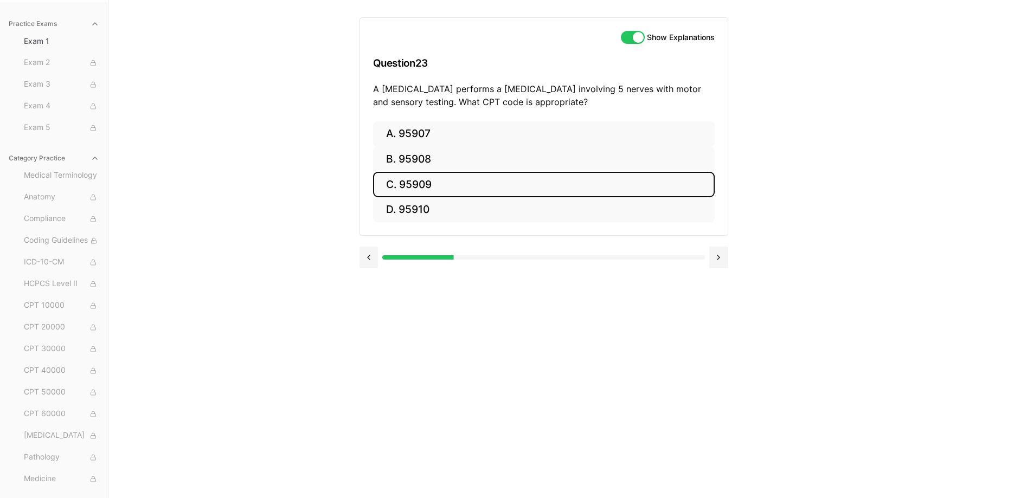
click at [397, 186] on button "C. 95909" at bounding box center [544, 184] width 342 height 25
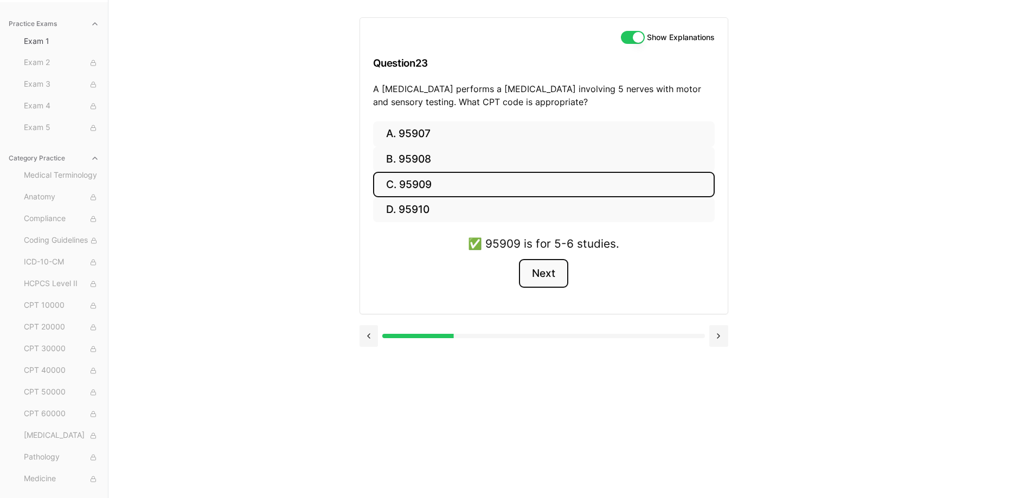
click at [562, 271] on button "Next" at bounding box center [543, 273] width 49 height 29
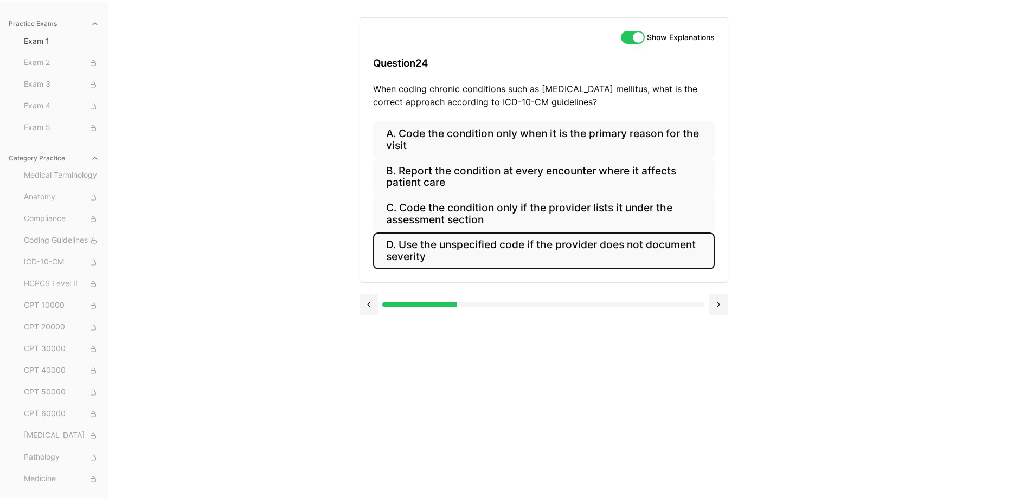
click at [541, 245] on button "D. Use the unspecified code if the provider does not document severity" at bounding box center [544, 251] width 342 height 37
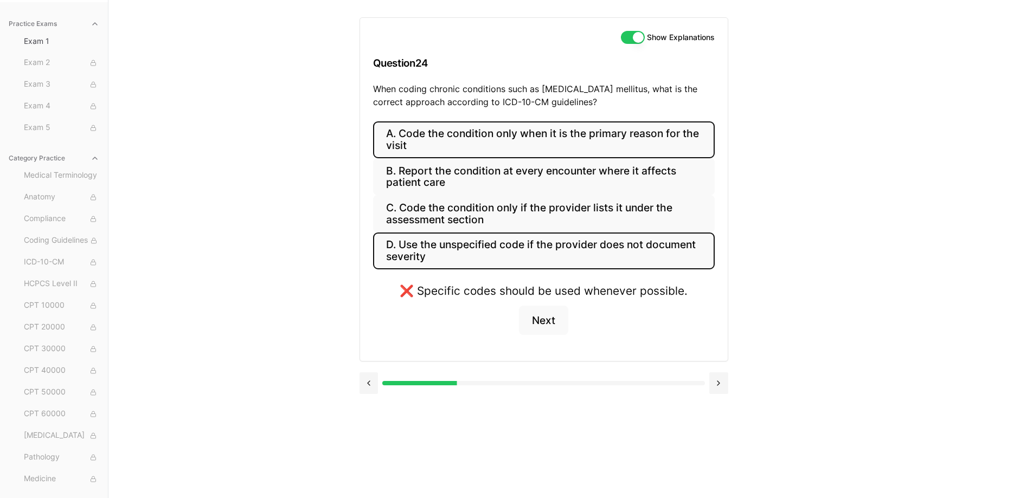
click at [510, 145] on button "A. Code the condition only when it is the primary reason for the visit" at bounding box center [544, 139] width 342 height 37
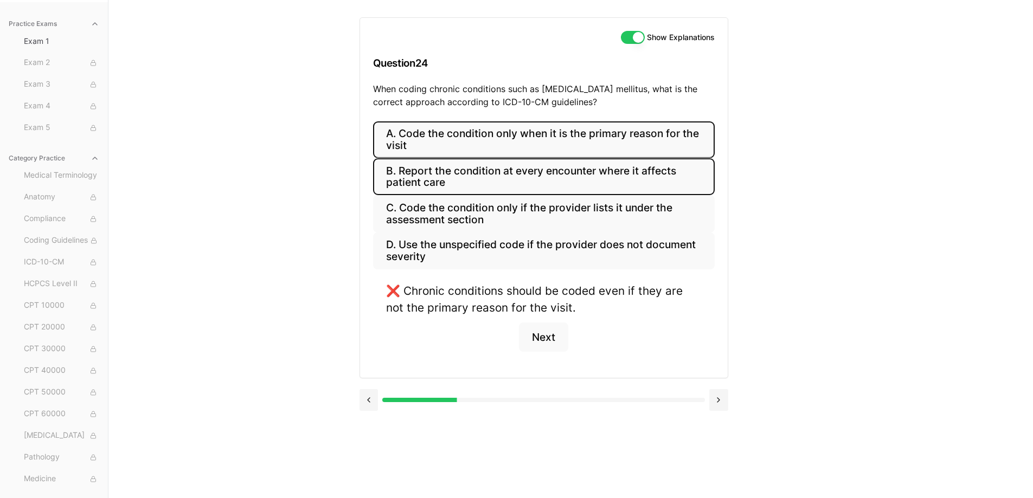
click at [503, 186] on button "B. Report the condition at every encounter where it affects patient care" at bounding box center [544, 176] width 342 height 37
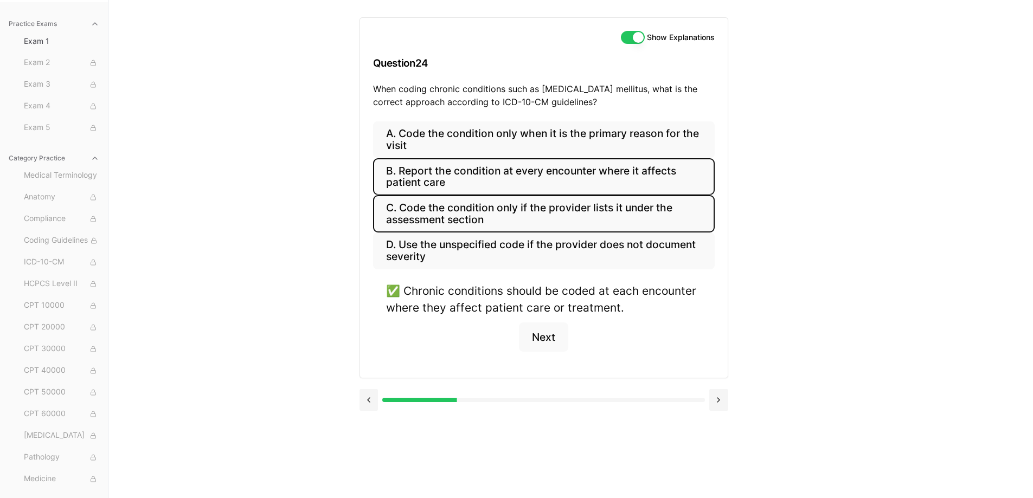
click at [599, 217] on button "C. Code the condition only if the provider lists it under the assessment section" at bounding box center [544, 213] width 342 height 37
click at [562, 181] on button "B. Report the condition at every encounter where it affects patient care" at bounding box center [544, 176] width 342 height 37
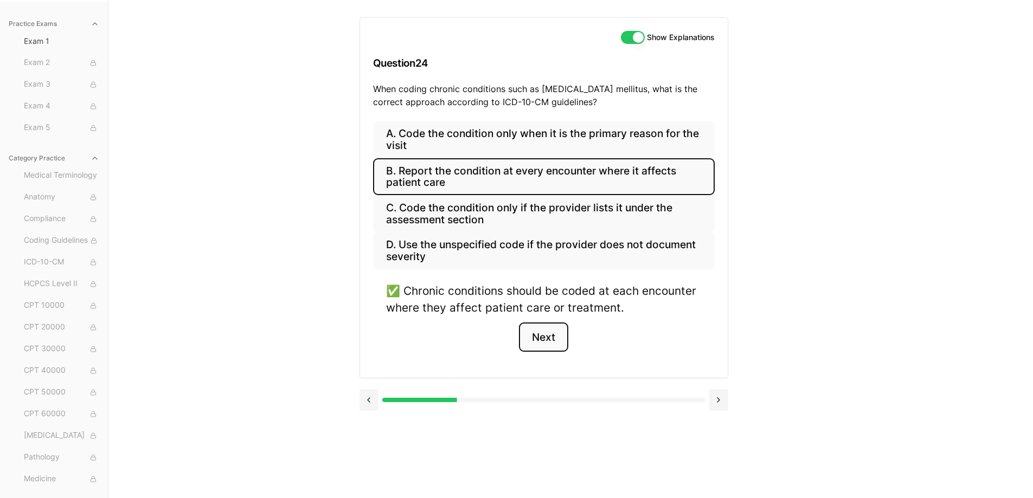
click at [555, 337] on button "Next" at bounding box center [543, 337] width 49 height 29
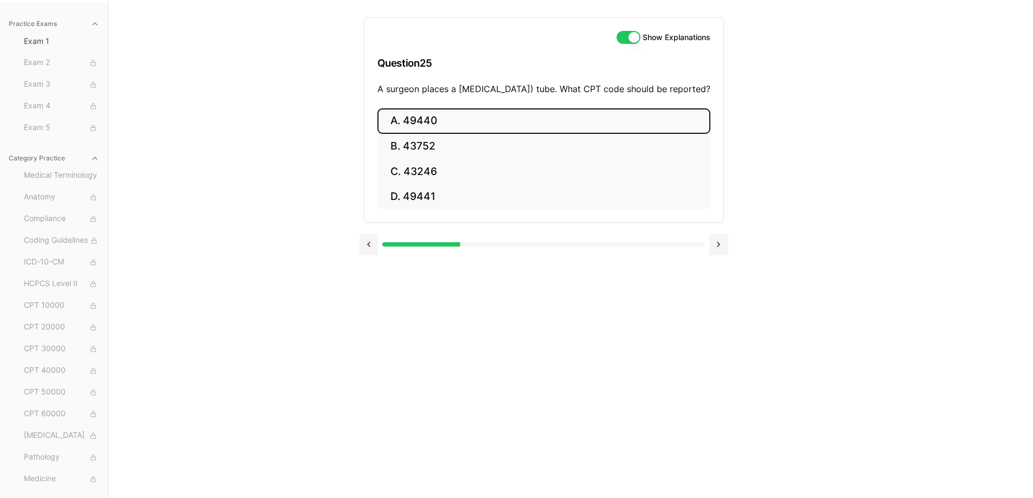
click at [426, 134] on button "A. 49440" at bounding box center [543, 120] width 333 height 25
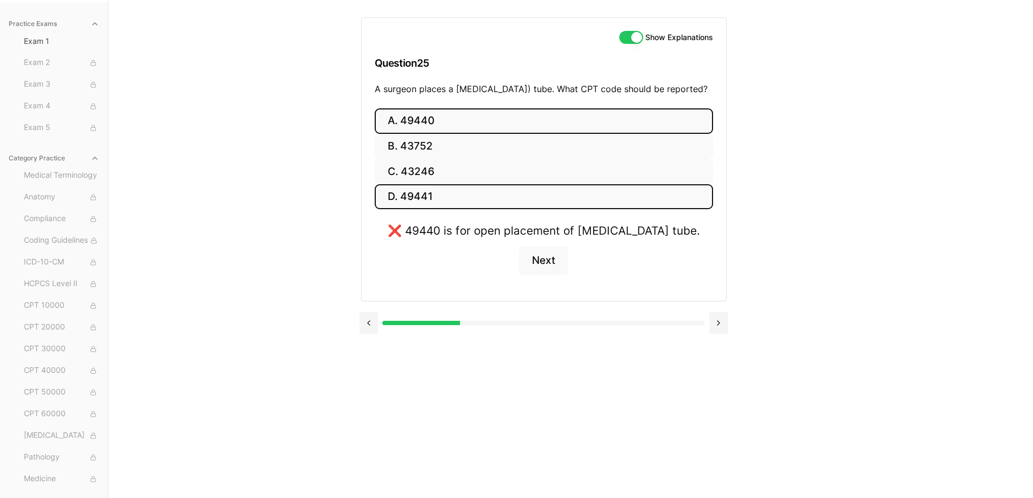
click at [426, 204] on button "D. 49441" at bounding box center [544, 196] width 338 height 25
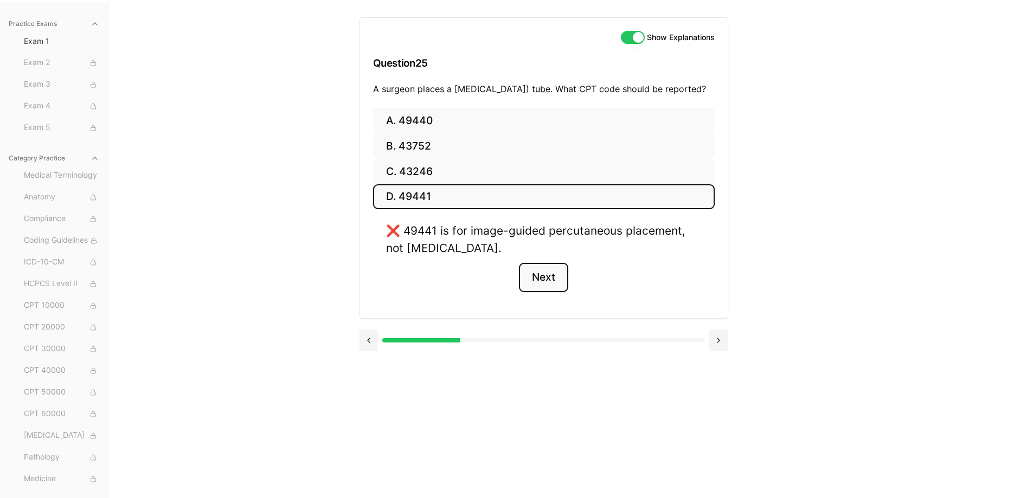
click at [566, 285] on button "Next" at bounding box center [543, 277] width 49 height 29
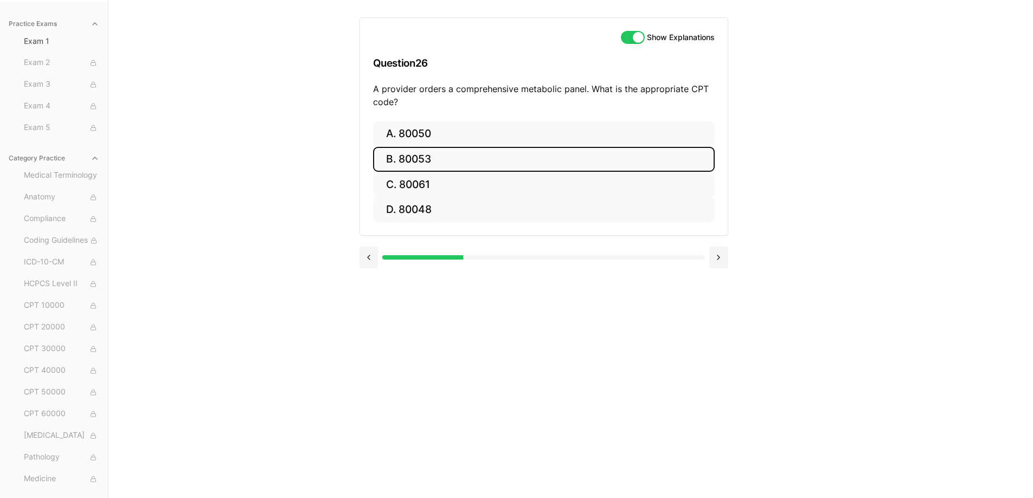
drag, startPoint x: 392, startPoint y: 155, endPoint x: 403, endPoint y: 157, distance: 11.6
click at [393, 155] on button "B. 80053" at bounding box center [544, 159] width 342 height 25
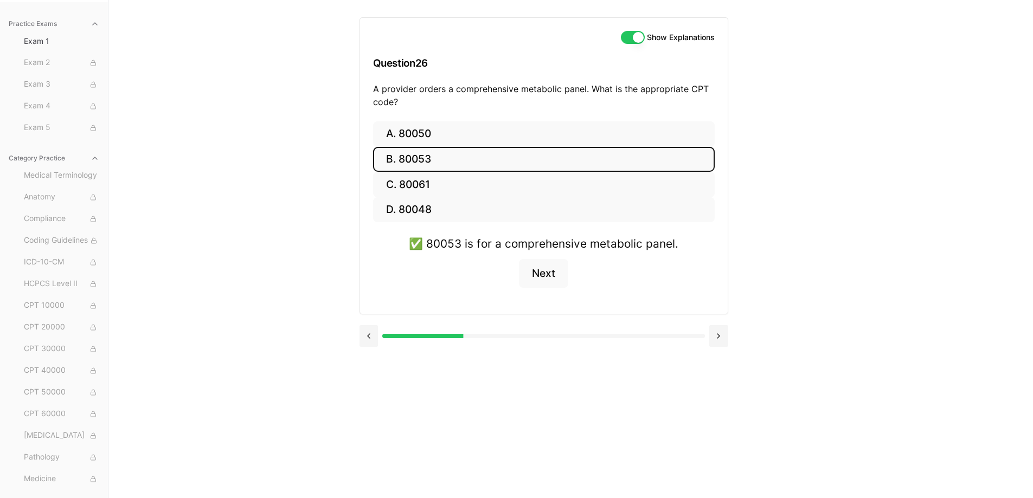
click at [592, 271] on div "✅ 80053 is for a comprehensive metabolic panel. Next" at bounding box center [544, 268] width 342 height 66
drag, startPoint x: 531, startPoint y: 271, endPoint x: 523, endPoint y: 281, distance: 12.4
click at [531, 272] on button "Next" at bounding box center [543, 273] width 49 height 29
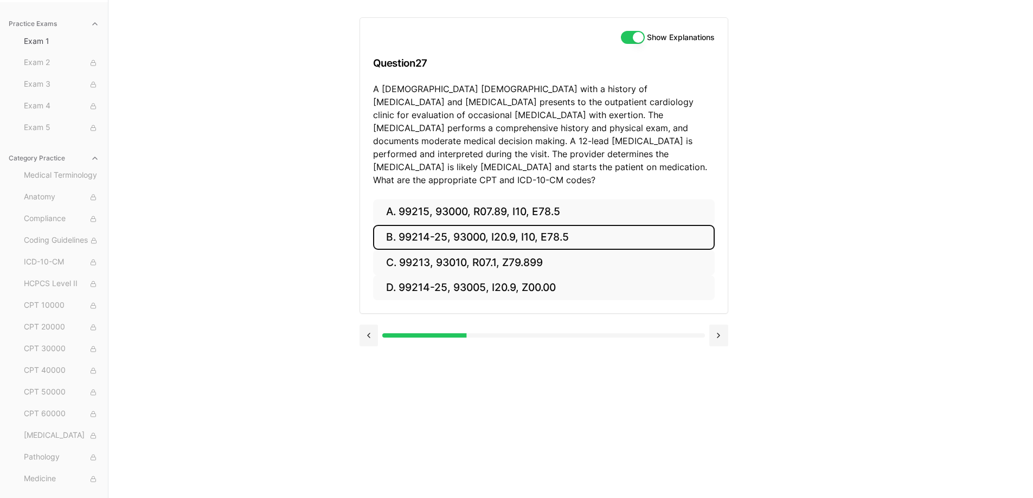
click at [428, 225] on button "B. 99214-25, 93000, I20.9, I10, E78.5" at bounding box center [544, 237] width 342 height 25
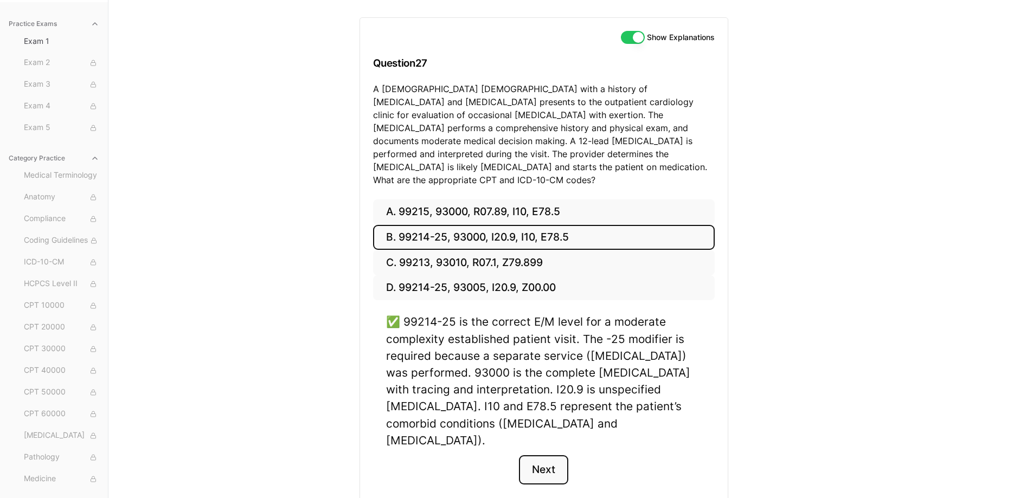
click at [550, 455] on button "Next" at bounding box center [543, 469] width 49 height 29
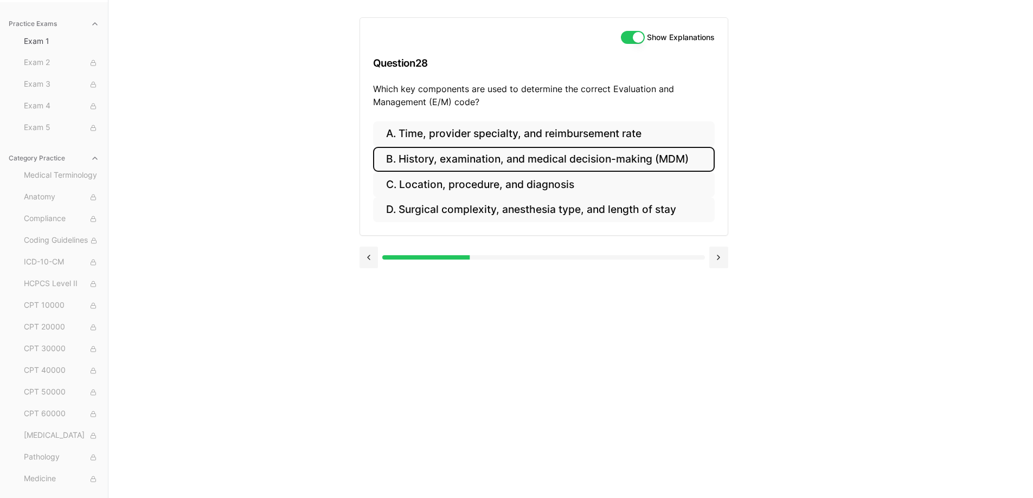
click at [465, 147] on button "B. History, examination, and medical decision-making (MDM)" at bounding box center [544, 159] width 342 height 25
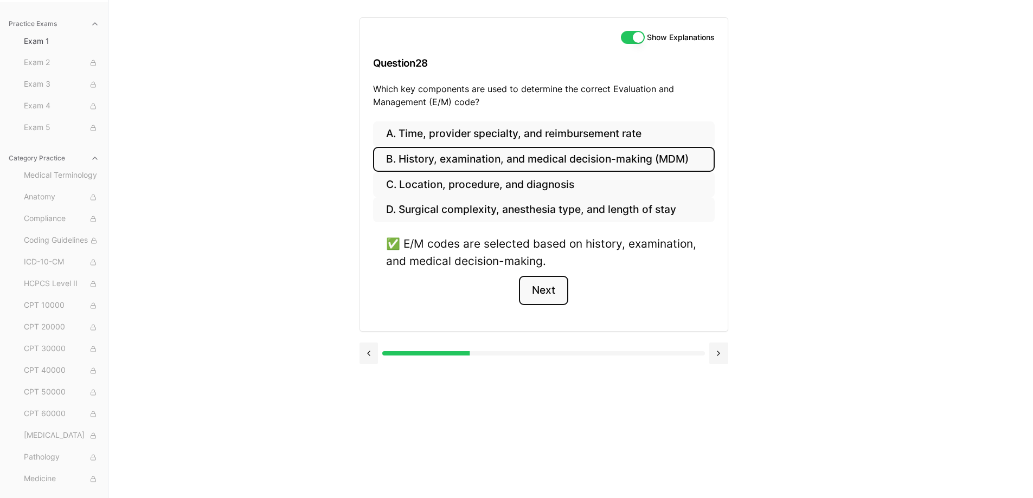
click at [537, 288] on button "Next" at bounding box center [543, 290] width 49 height 29
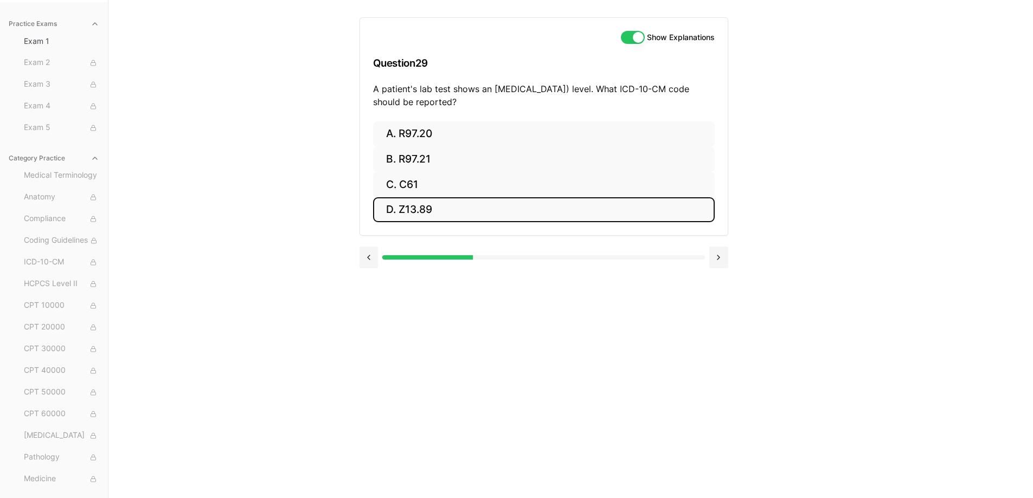
click at [462, 206] on button "D. Z13.89" at bounding box center [544, 209] width 342 height 25
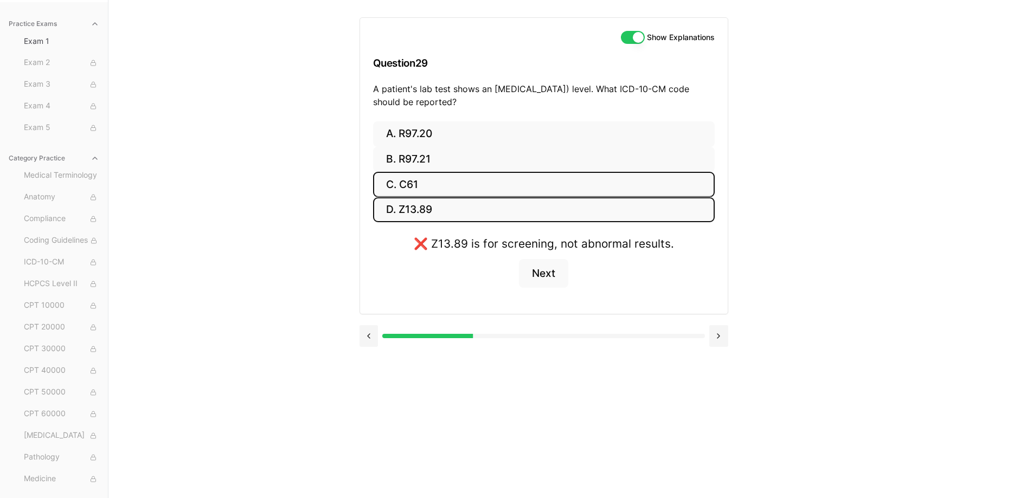
click at [496, 177] on button "C. C61" at bounding box center [544, 184] width 342 height 25
click at [496, 182] on button "C. C61" at bounding box center [544, 184] width 342 height 25
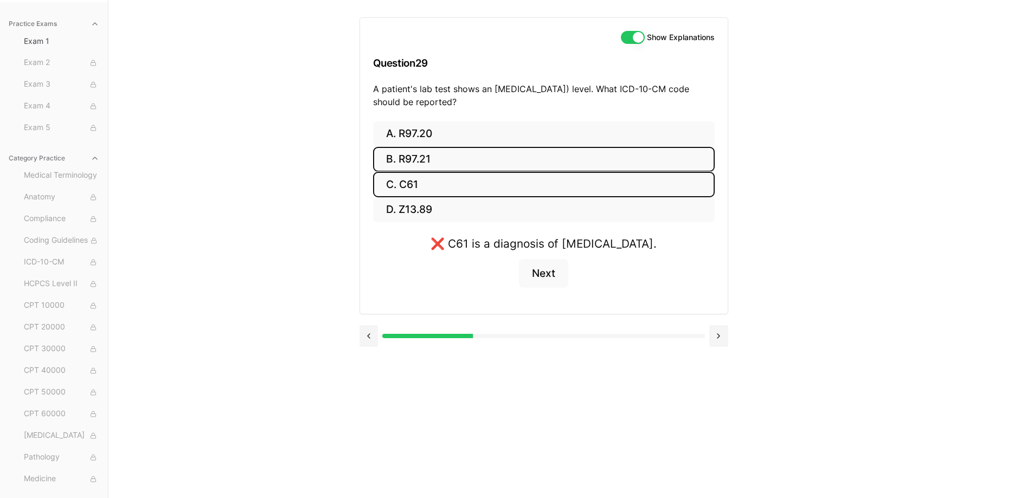
click at [494, 165] on button "B. R97.21" at bounding box center [544, 159] width 342 height 25
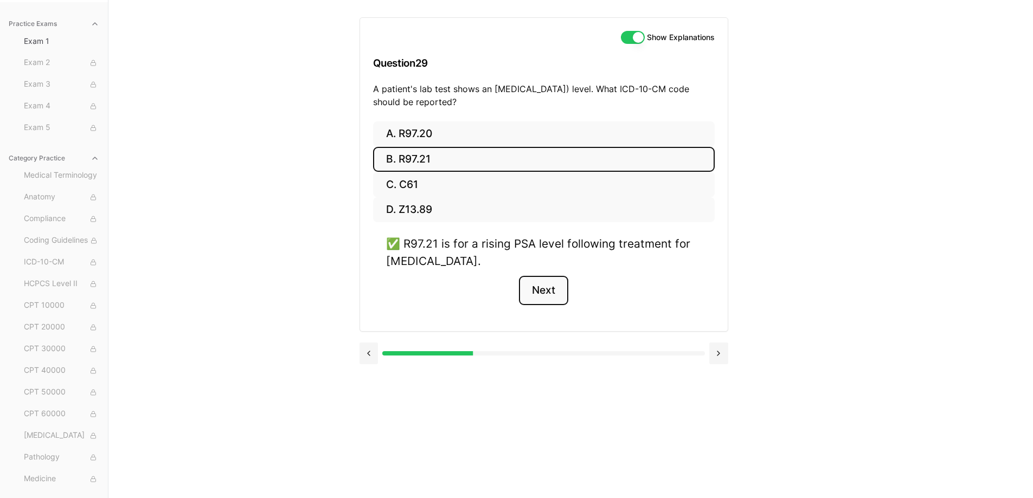
click at [547, 299] on button "Next" at bounding box center [543, 290] width 49 height 29
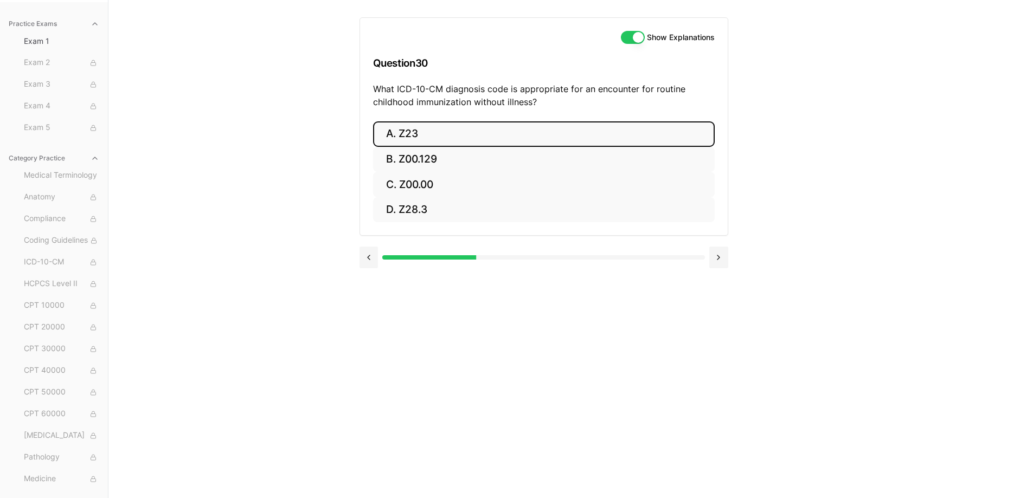
click at [495, 143] on button "A. Z23" at bounding box center [544, 133] width 342 height 25
